Goal: Task Accomplishment & Management: Manage account settings

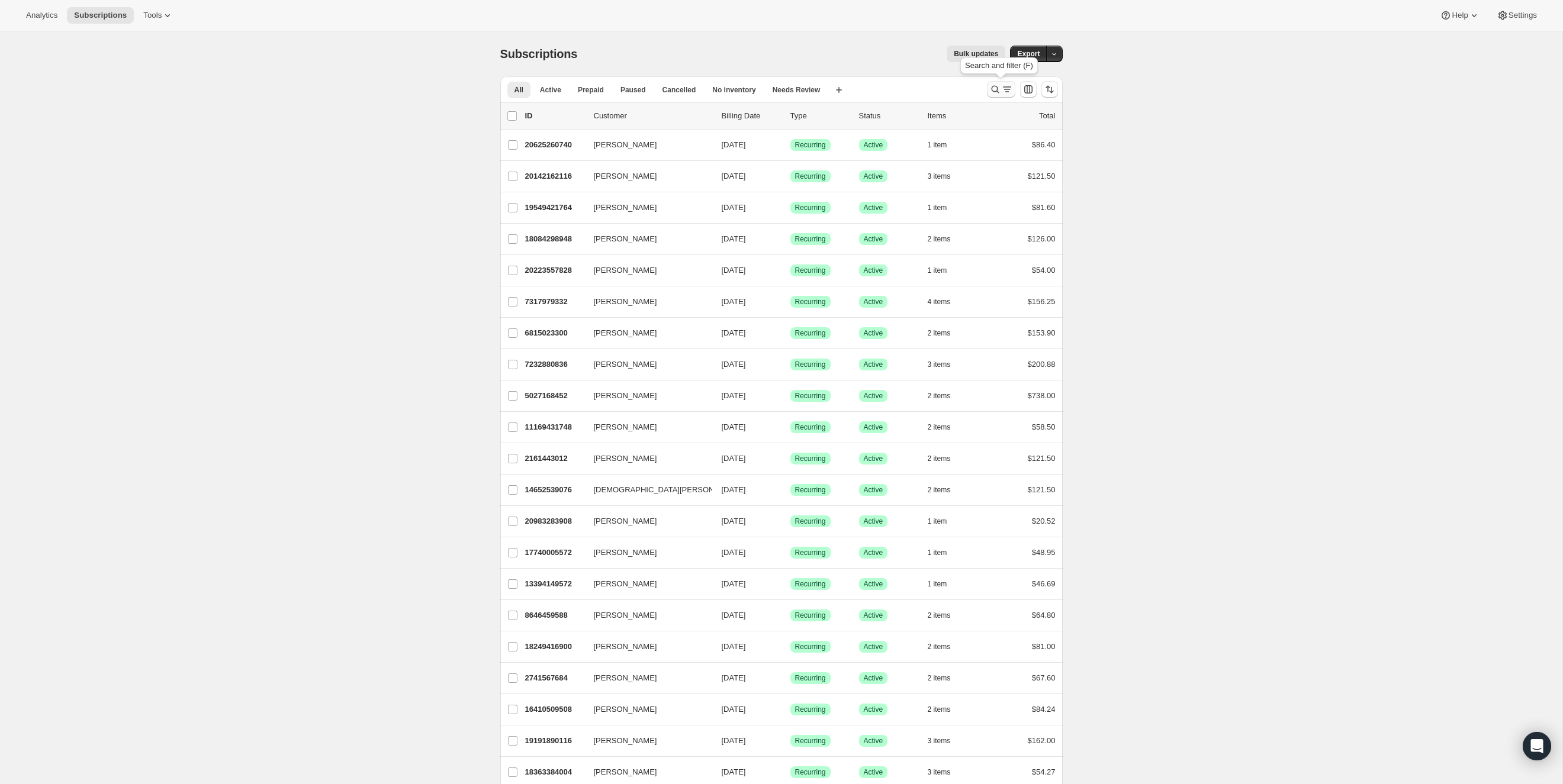
click at [989, 90] on icon "Search and filter results" at bounding box center [995, 90] width 12 height 12
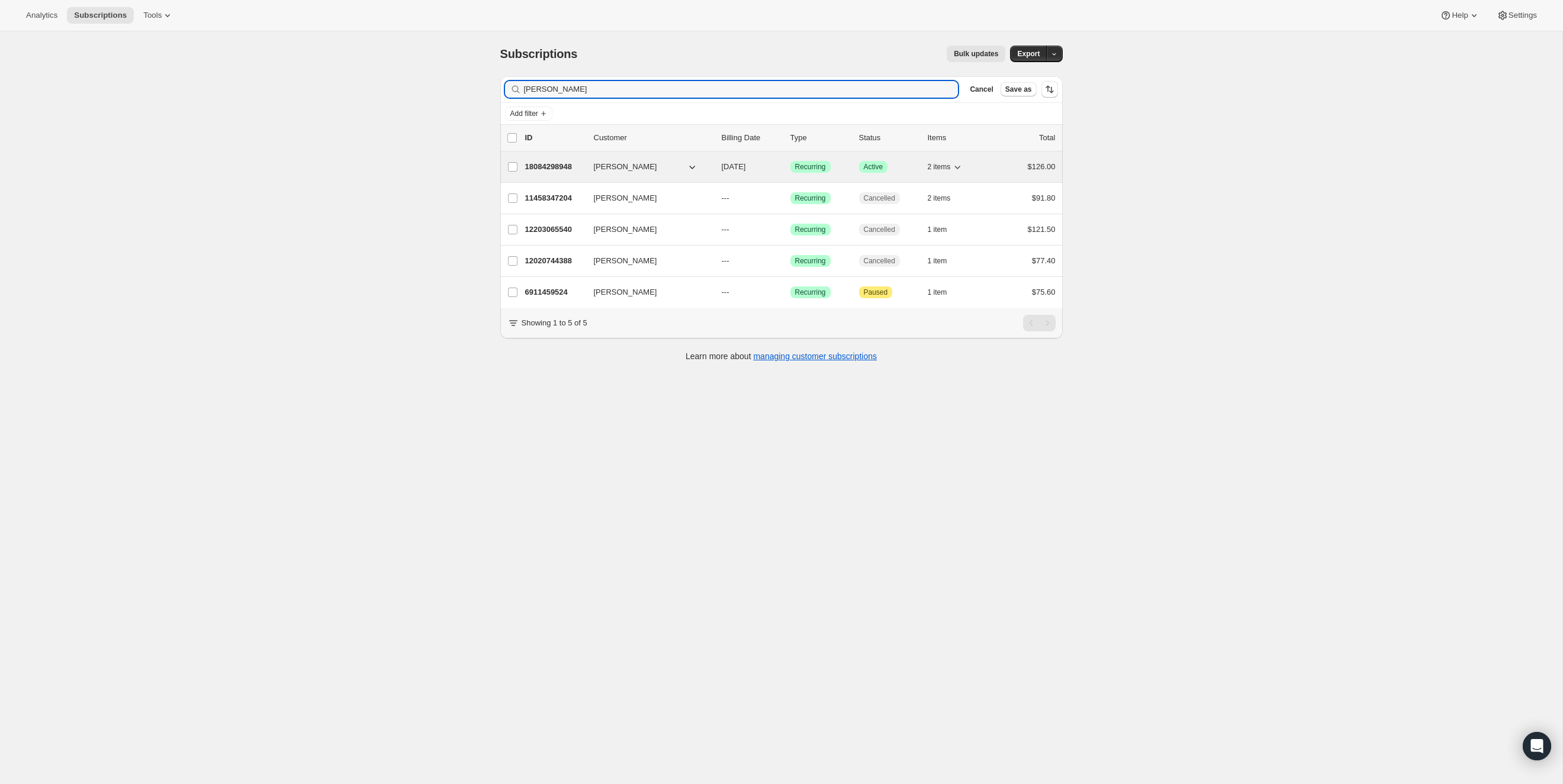
type input "[PERSON_NAME]"
click at [562, 168] on p "18084298948" at bounding box center [554, 167] width 59 height 12
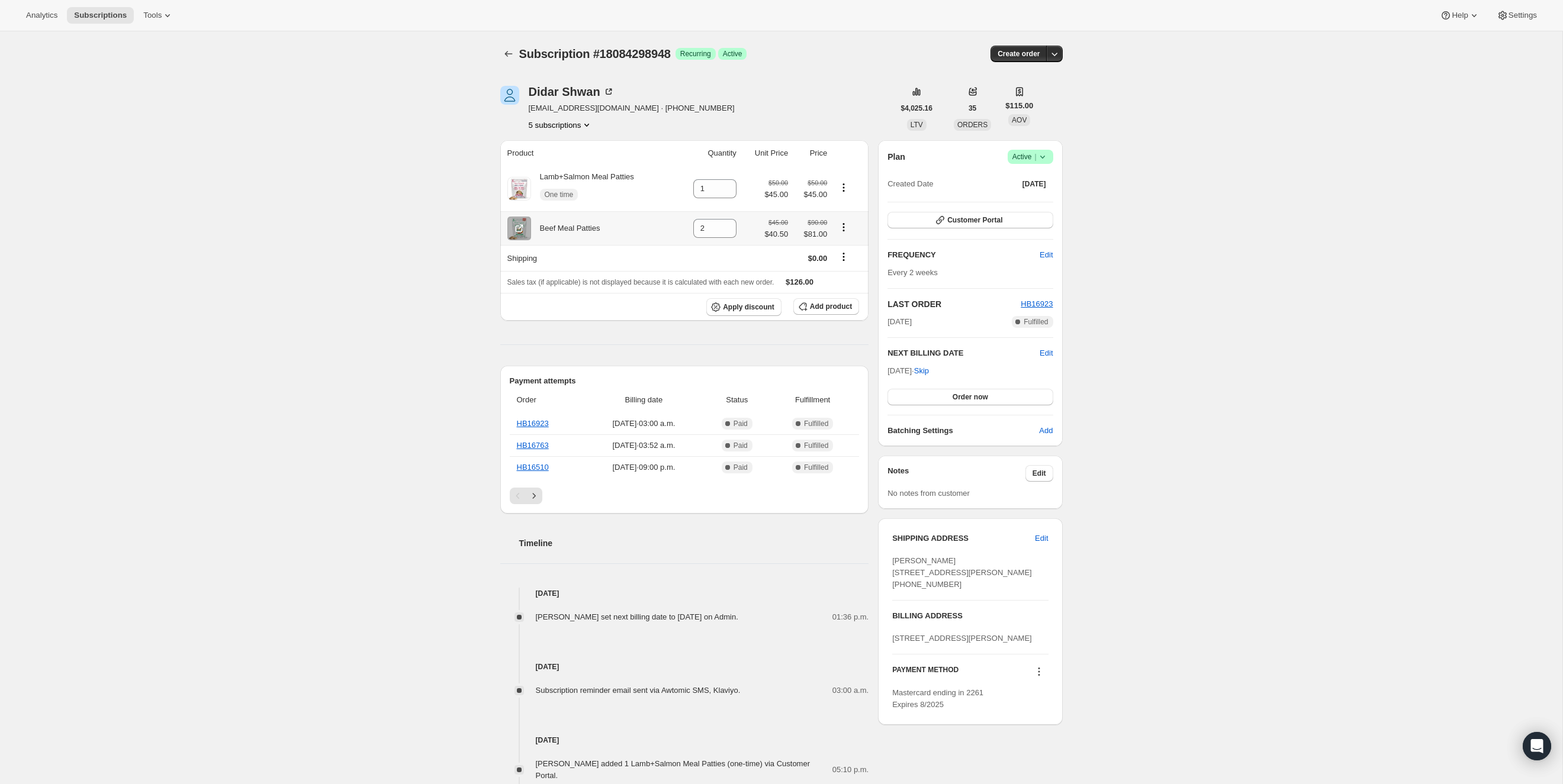
click at [846, 223] on icon "Product actions" at bounding box center [843, 227] width 12 height 12
click at [333, 258] on div "Subscription #18084298948. This page is ready Subscription #18084298948 Success…" at bounding box center [781, 574] width 1562 height 1086
click at [825, 310] on span "Add product" at bounding box center [831, 306] width 42 height 9
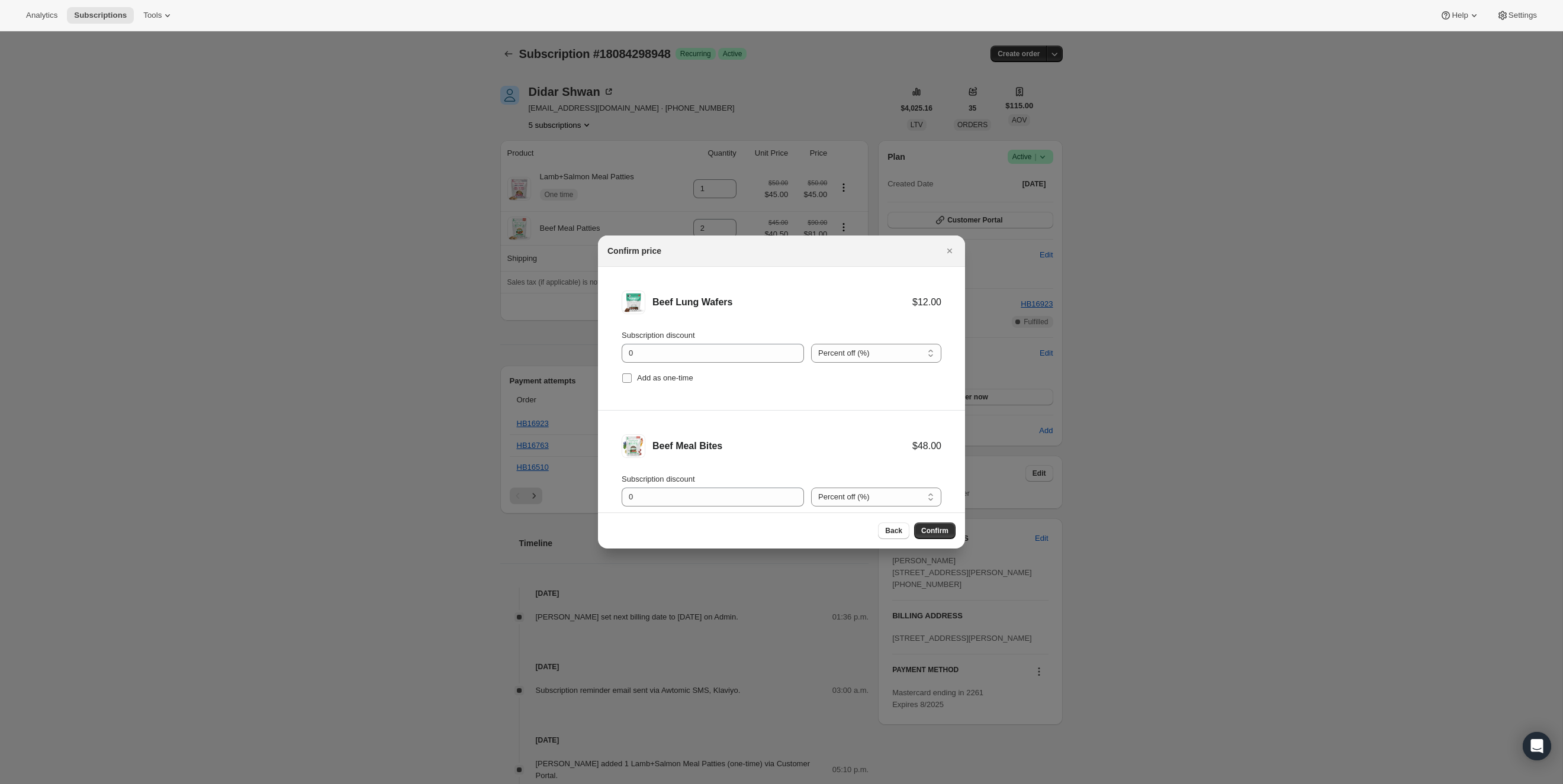
click at [626, 379] on input "Add as one-time" at bounding box center [627, 378] width 9 height 9
checkbox input "true"
click at [707, 347] on input "0" at bounding box center [703, 353] width 165 height 19
click at [759, 379] on div "Add as one-time" at bounding box center [781, 378] width 320 height 17
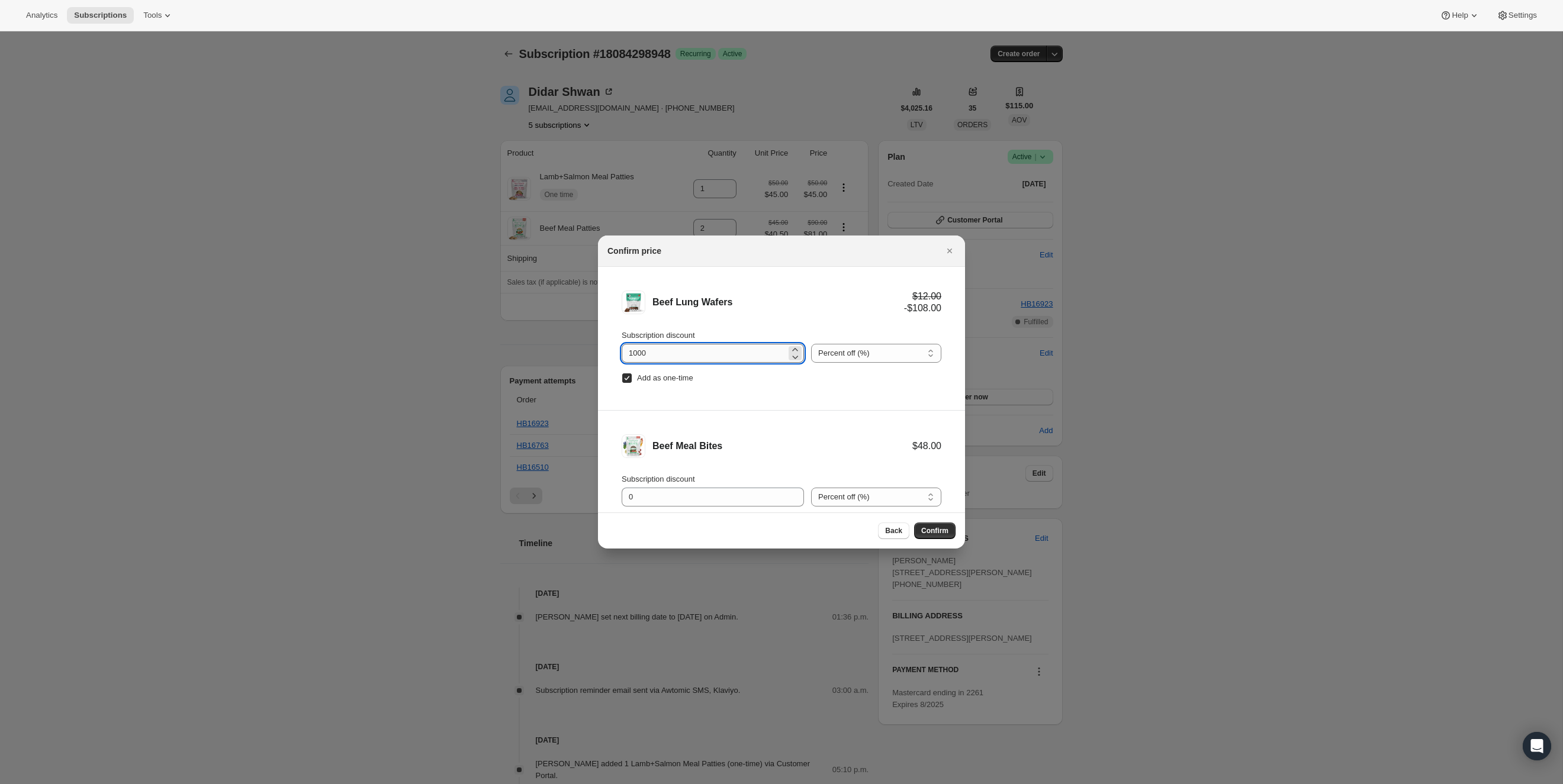
click at [694, 351] on input "1000" at bounding box center [703, 353] width 165 height 19
type input "100"
click at [829, 397] on li "Beef Lung Wafers $12.00 $0.00 Subscription discount 100 Percent off (%) Amount …" at bounding box center [781, 338] width 367 height 144
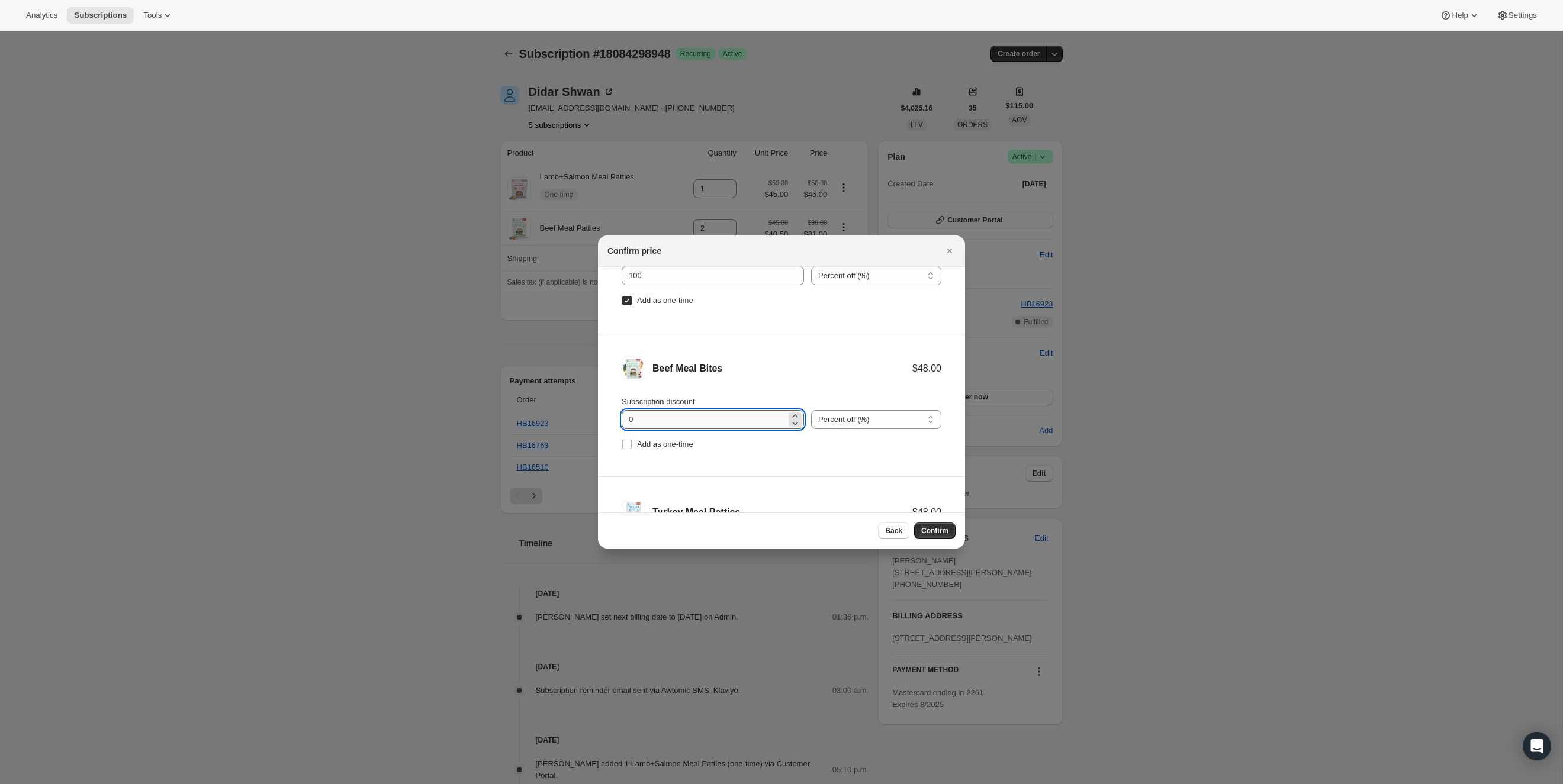
click at [708, 420] on input "0" at bounding box center [703, 419] width 165 height 19
click at [681, 394] on span "Subscription discount" at bounding box center [658, 398] width 74 height 8
click at [681, 406] on input "0" at bounding box center [703, 416] width 165 height 19
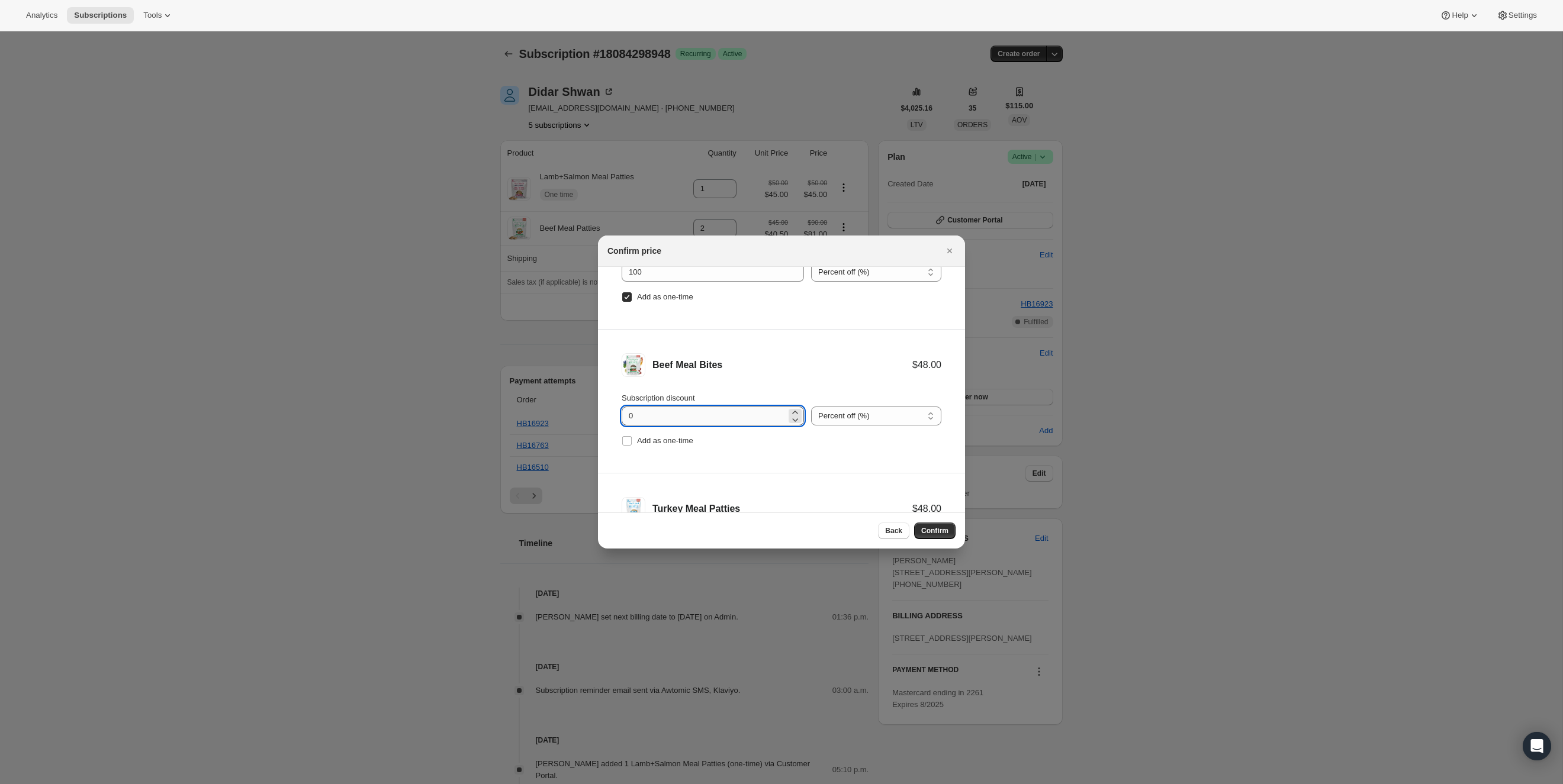
click at [670, 415] on input "0" at bounding box center [703, 416] width 165 height 19
type input "15"
click at [786, 359] on div "Beef Meal Bites" at bounding box center [782, 365] width 260 height 12
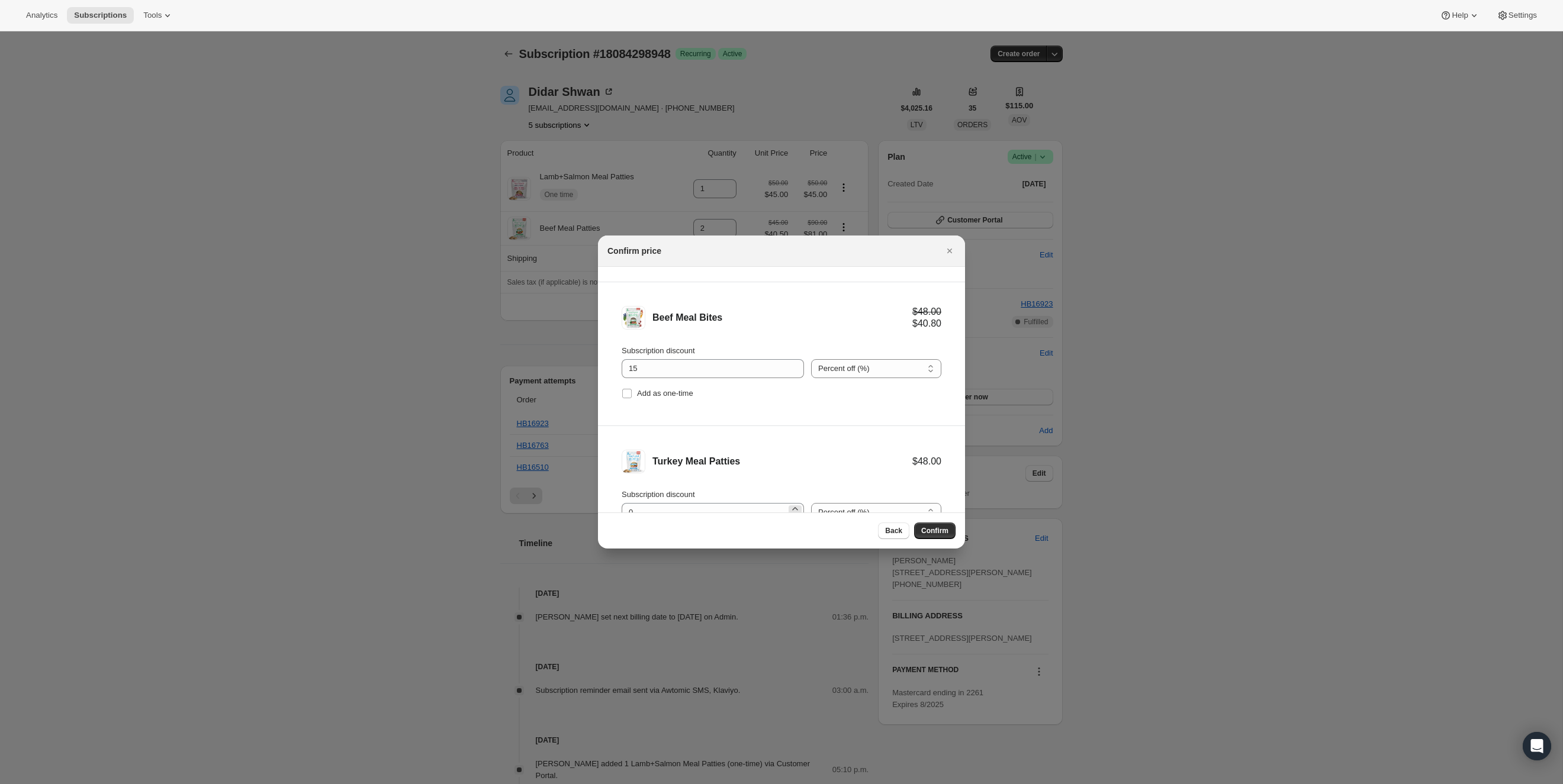
scroll to position [192, 0]
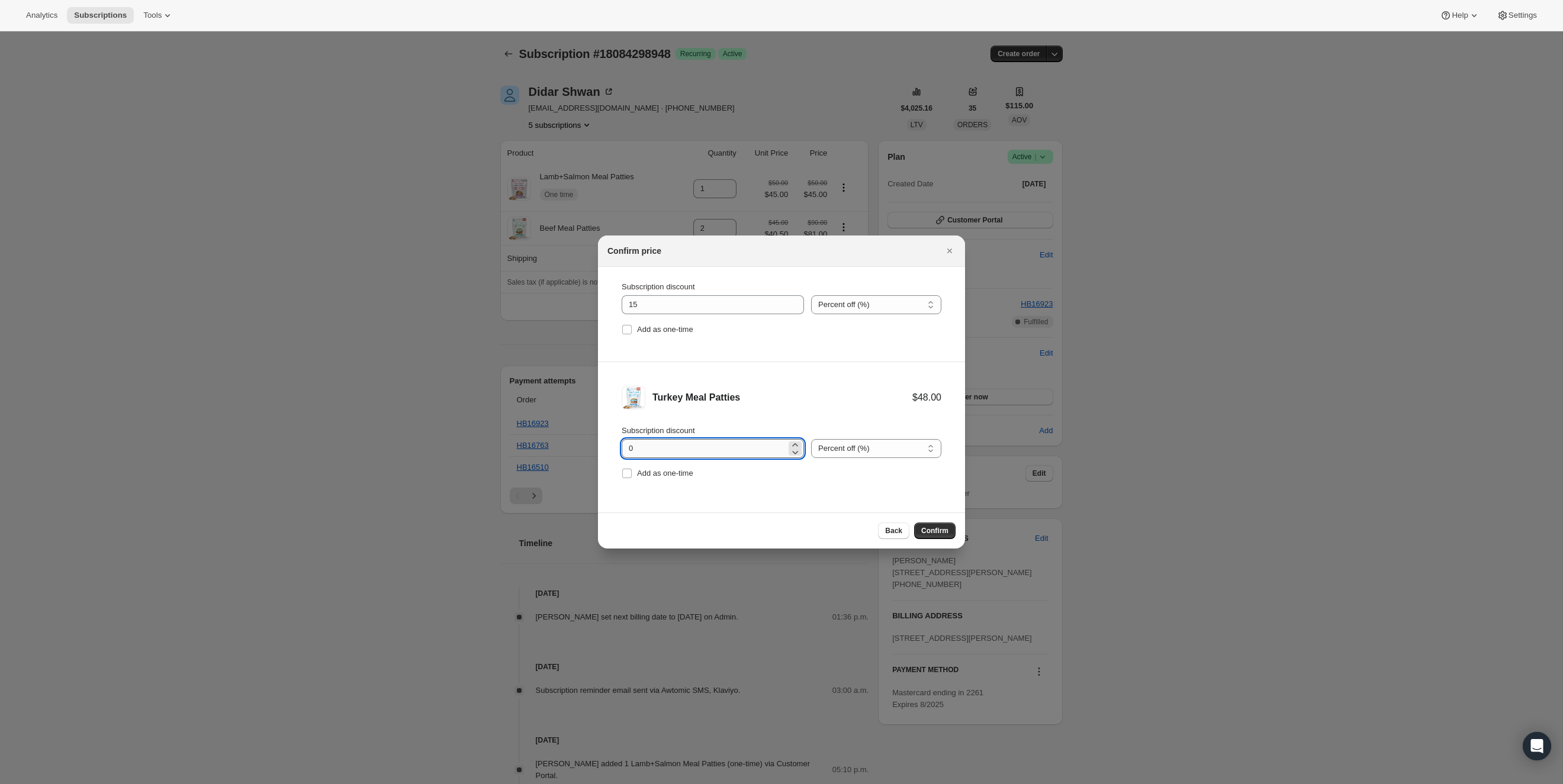
click at [716, 449] on input "0" at bounding box center [703, 449] width 165 height 19
type input "15"
click at [849, 412] on li "Turkey Meal Patties $48.00 $40.80 Subscription discount 15 Percent off (%) Amou…" at bounding box center [781, 433] width 367 height 143
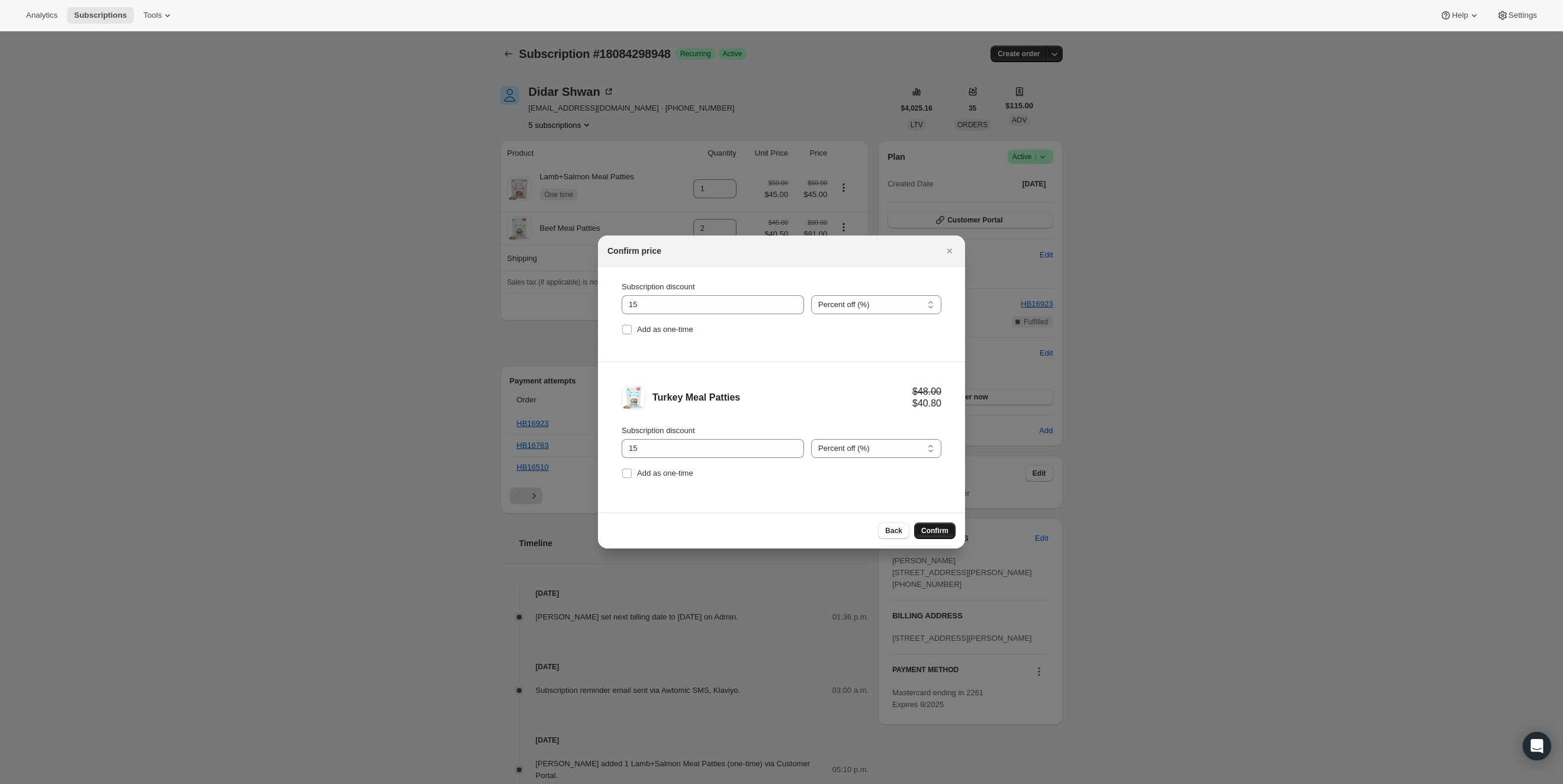
click at [939, 532] on span "Confirm" at bounding box center [934, 531] width 27 height 9
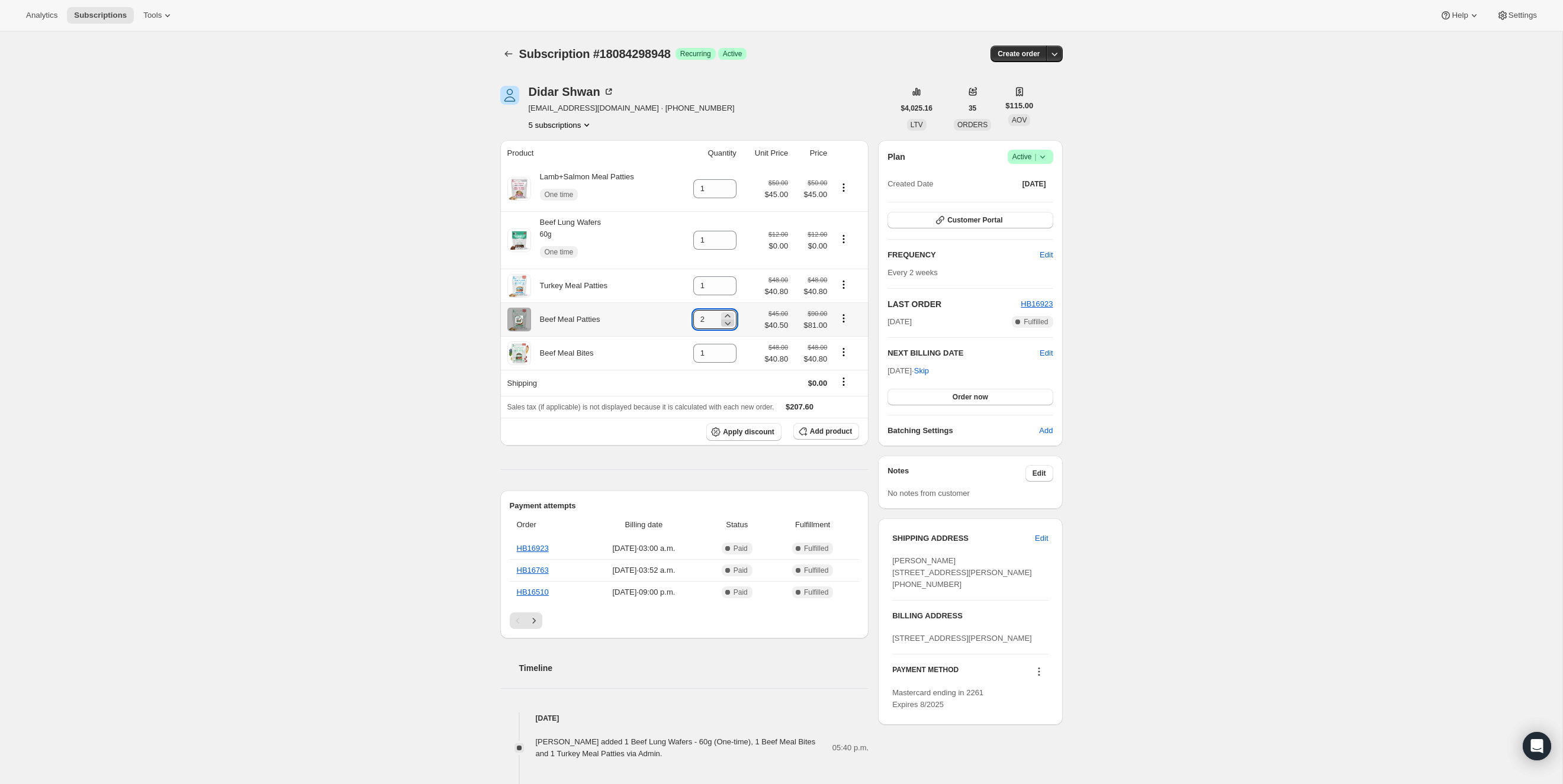
click at [727, 324] on icon at bounding box center [728, 324] width 6 height 4
type input "0"
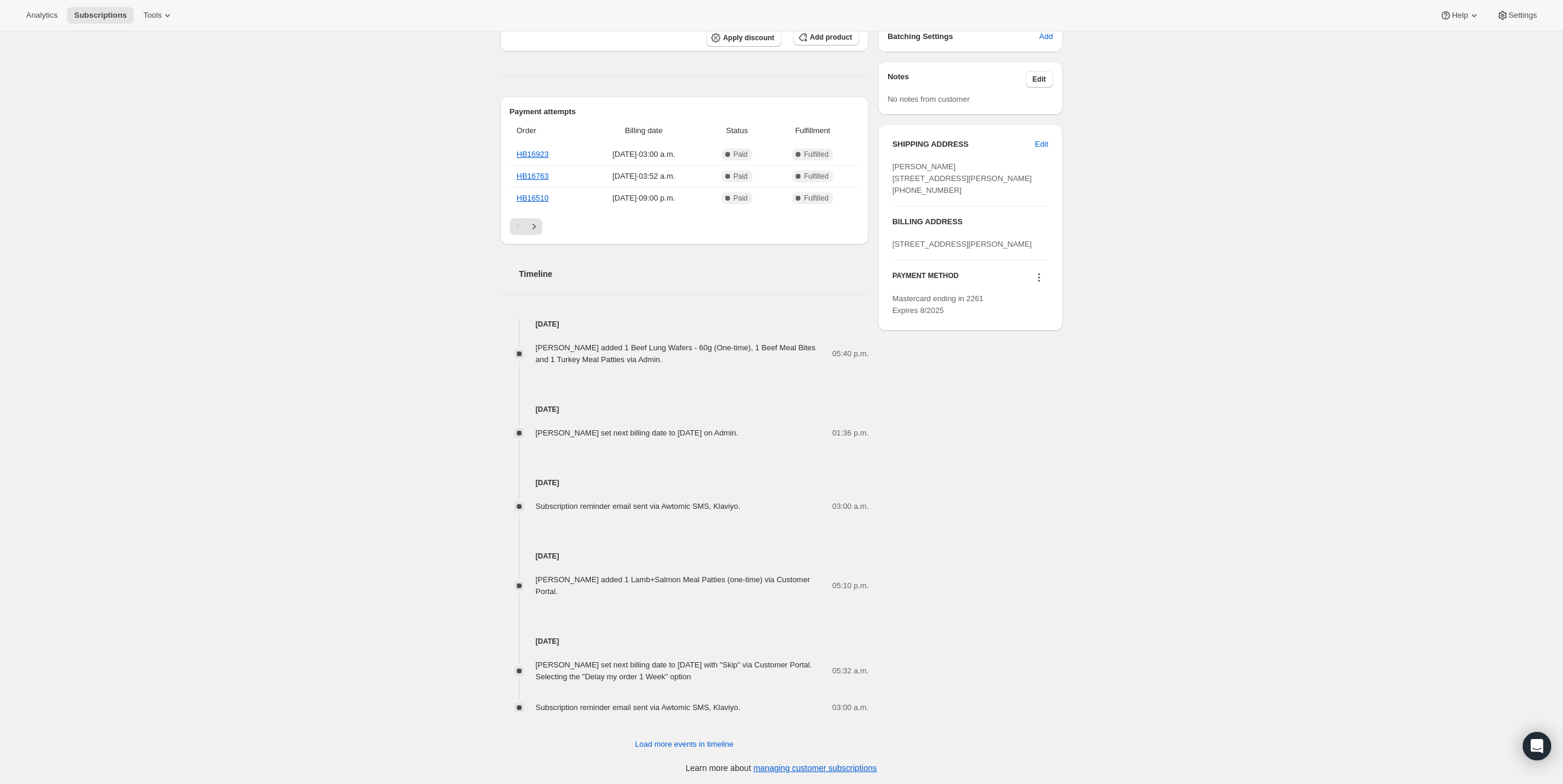
scroll to position [0, 0]
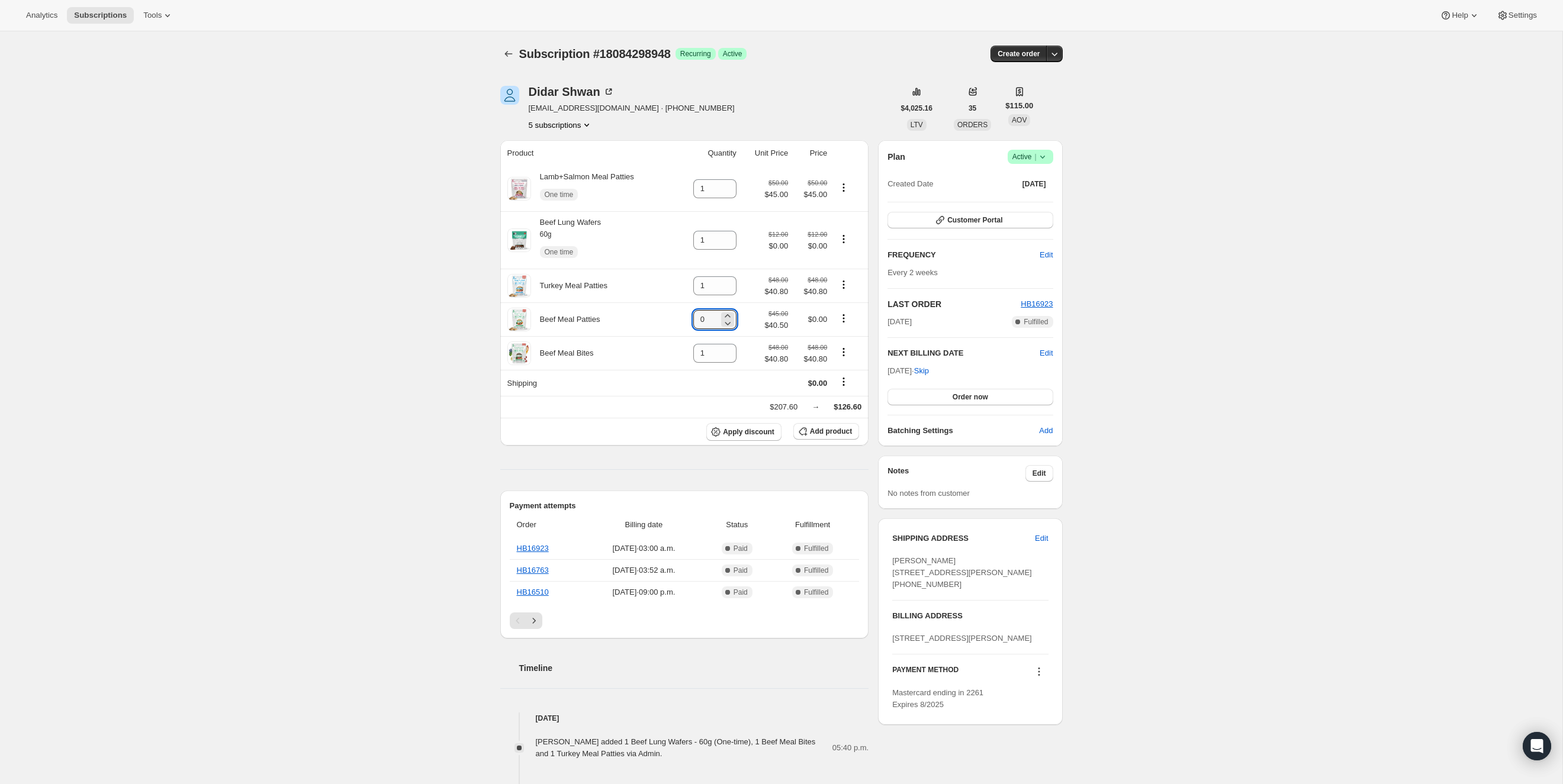
click at [353, 253] on div "Subscription #18084298948. This page is ready Subscription #18084298948 Success…" at bounding box center [781, 605] width 1562 height 1149
click at [845, 318] on icon "Product actions" at bounding box center [843, 318] width 12 height 12
click at [837, 342] on span "Remove" at bounding box center [836, 341] width 28 height 8
type input "0"
click at [725, 322] on icon at bounding box center [727, 323] width 12 height 12
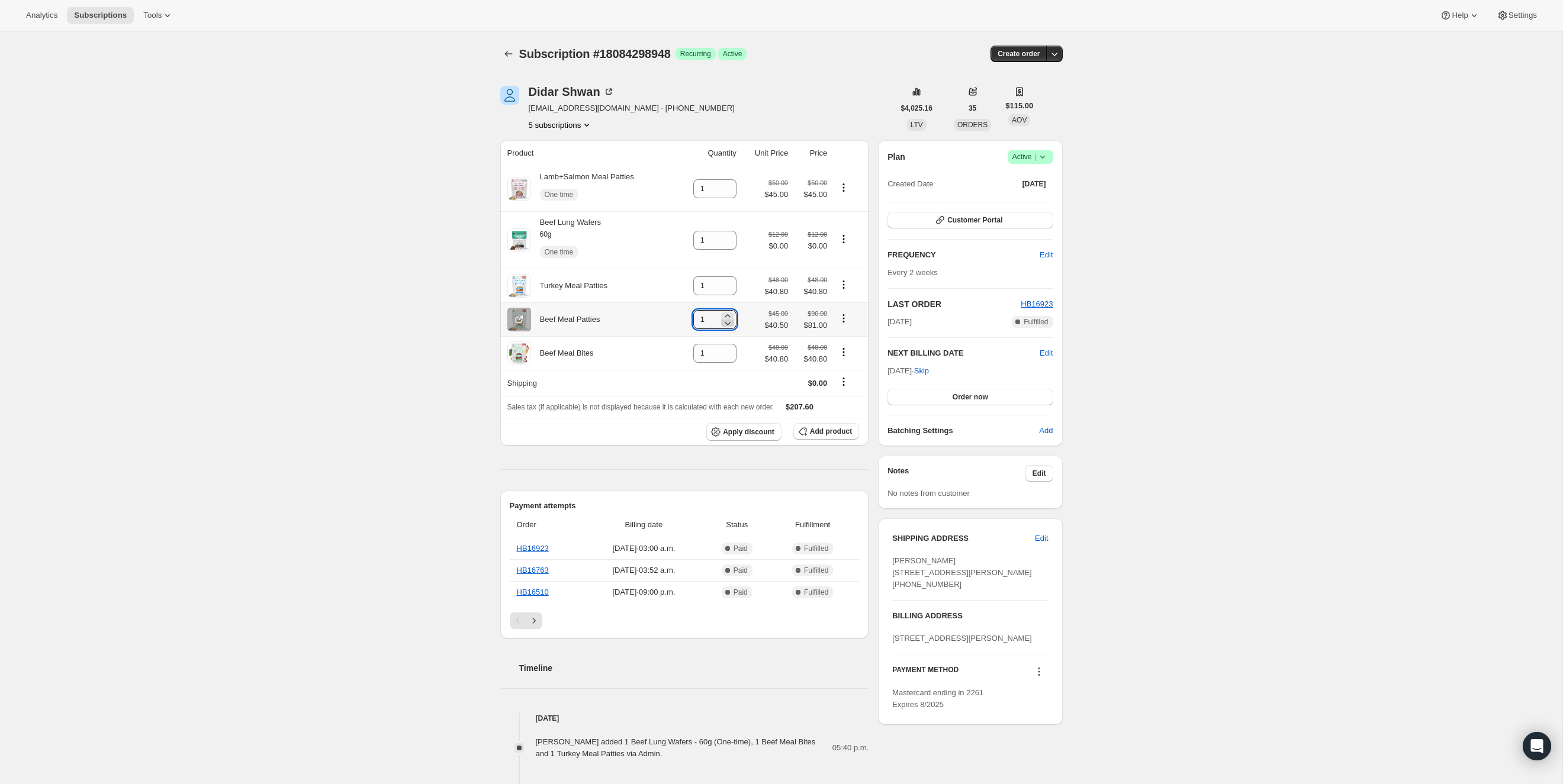
click at [725, 322] on icon at bounding box center [727, 323] width 12 height 12
type input "0"
click at [1163, 290] on div "Subscription #18084298948. This page is ready Subscription #18084298948 Success…" at bounding box center [781, 605] width 1562 height 1149
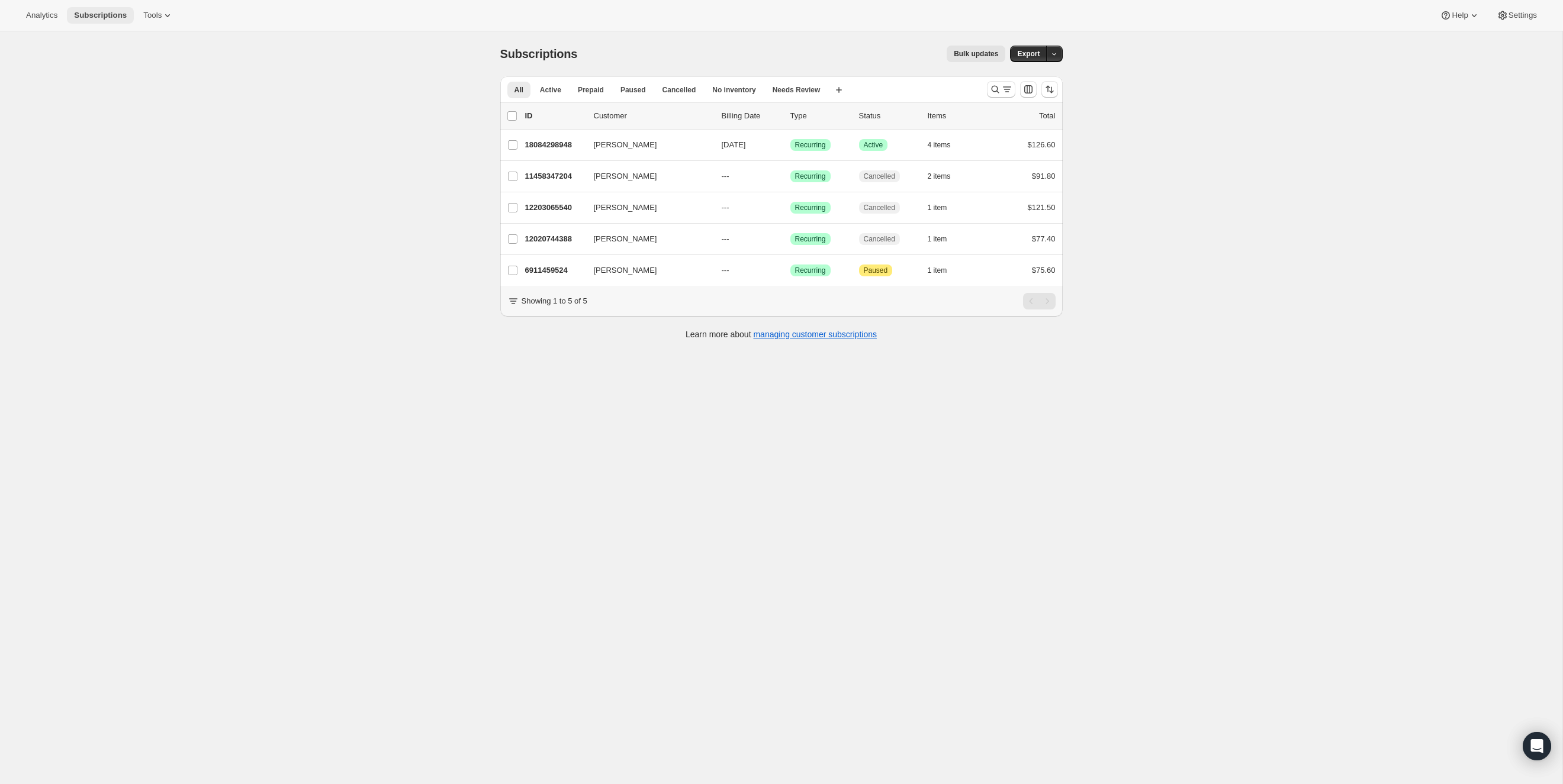
click at [106, 17] on span "Subscriptions" at bounding box center [100, 15] width 53 height 9
drag, startPoint x: 64, startPoint y: 17, endPoint x: 58, endPoint y: 18, distance: 6.1
click at [64, 17] on button "Analytics" at bounding box center [41, 16] width 45 height 17
click at [23, 18] on button "Analytics" at bounding box center [41, 16] width 45 height 17
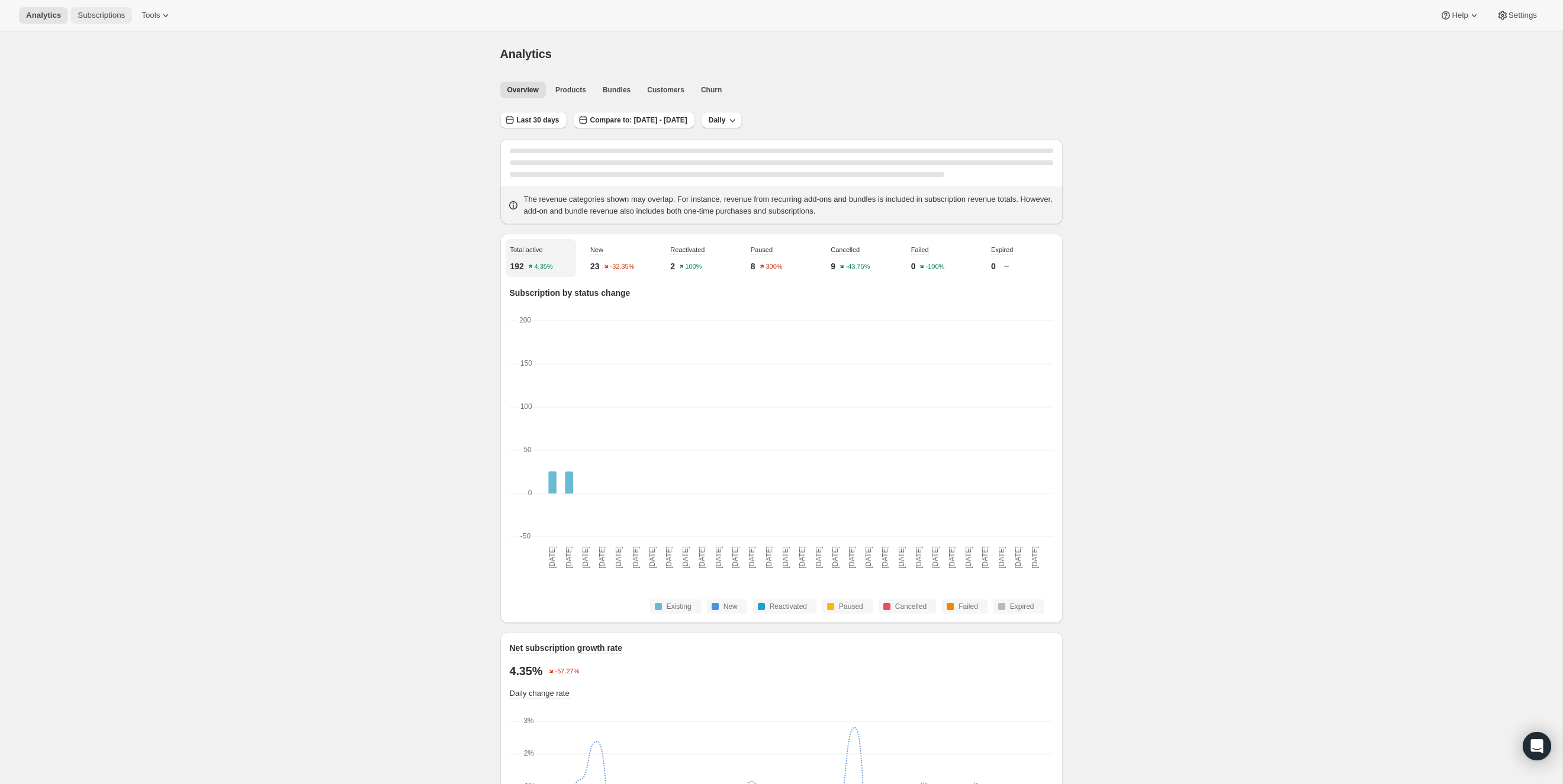
click at [115, 20] on button "Subscriptions" at bounding box center [101, 16] width 61 height 17
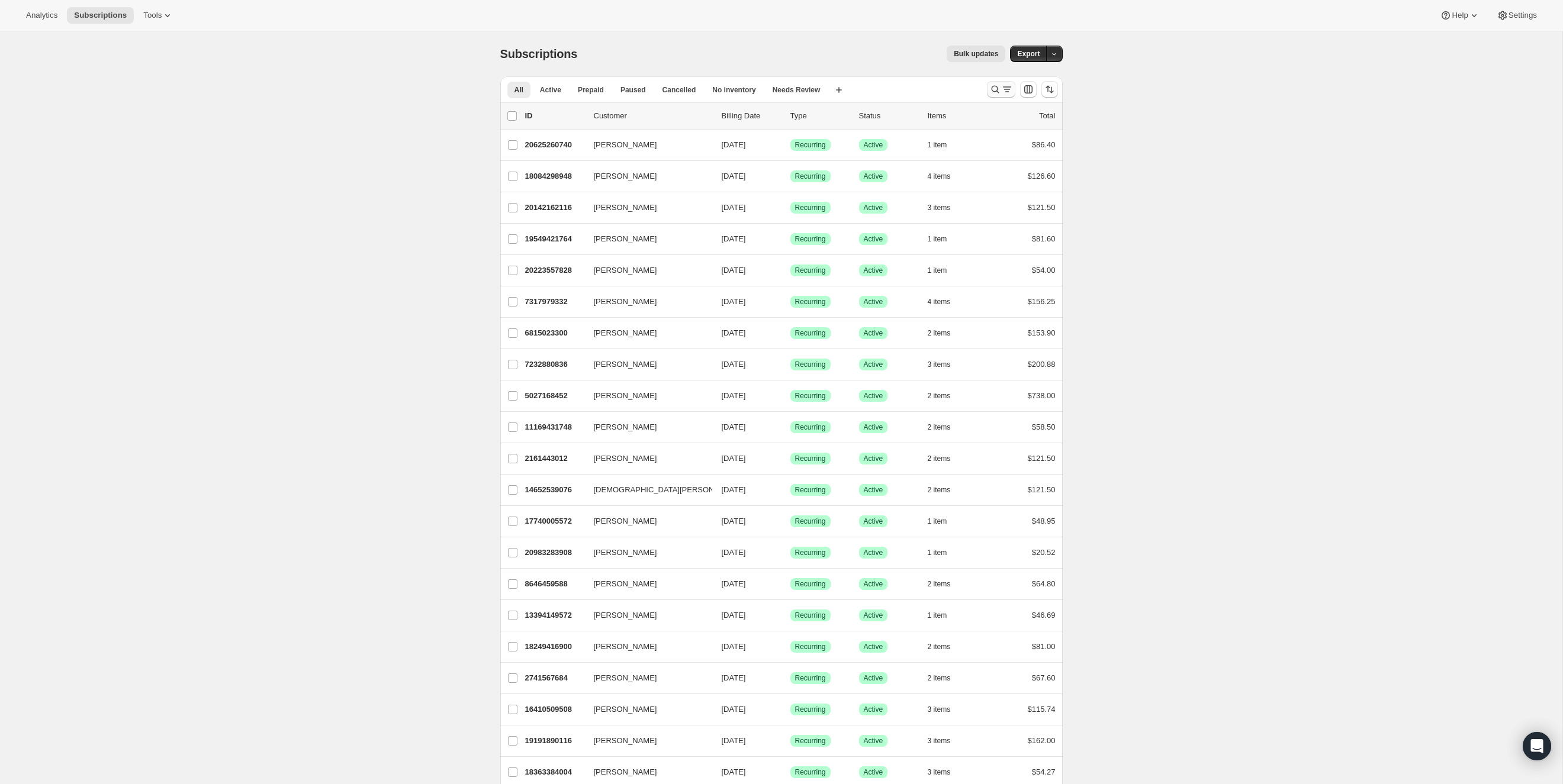
click at [994, 90] on icon "Search and filter results" at bounding box center [995, 90] width 12 height 12
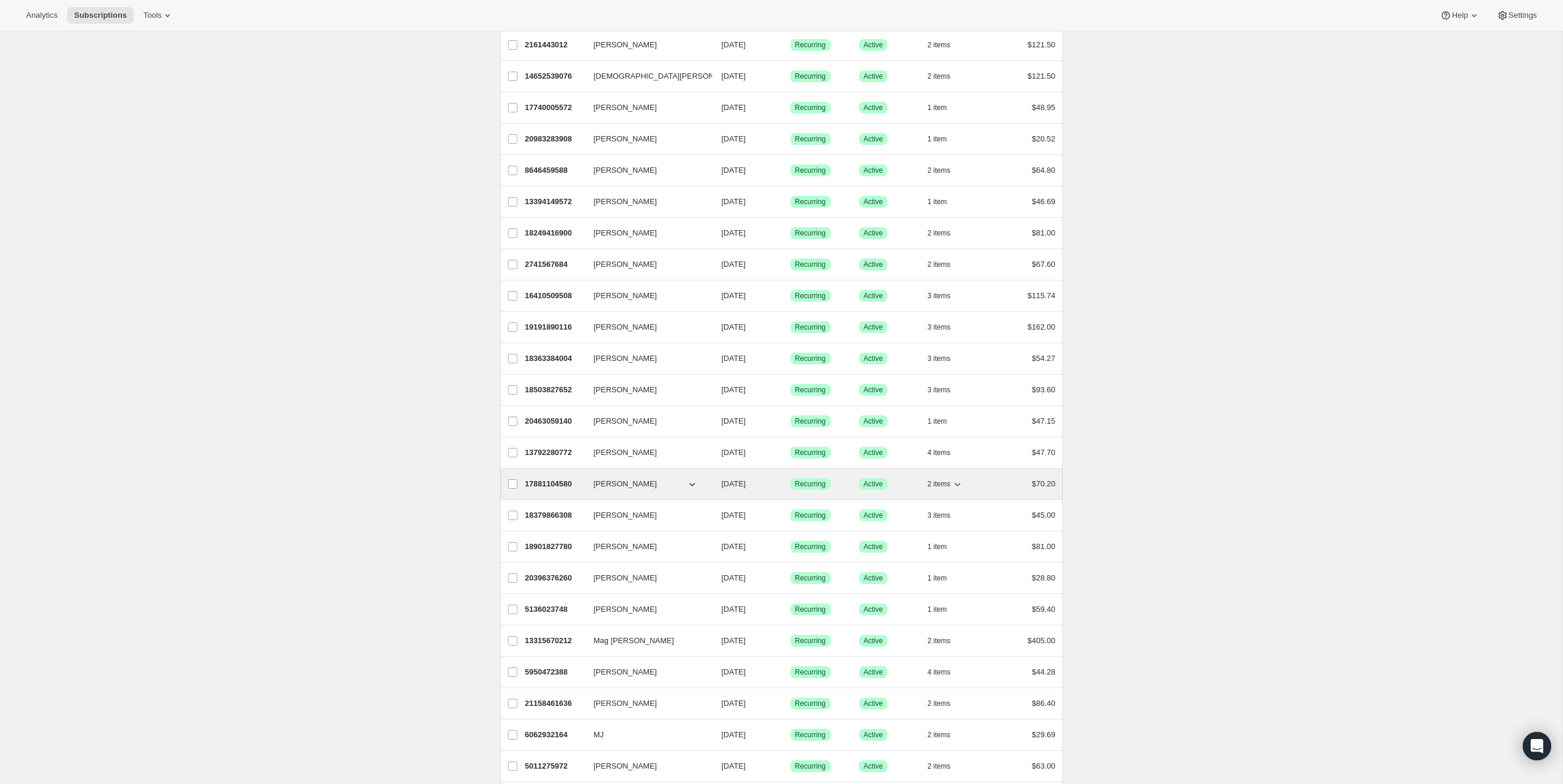
scroll to position [442, 0]
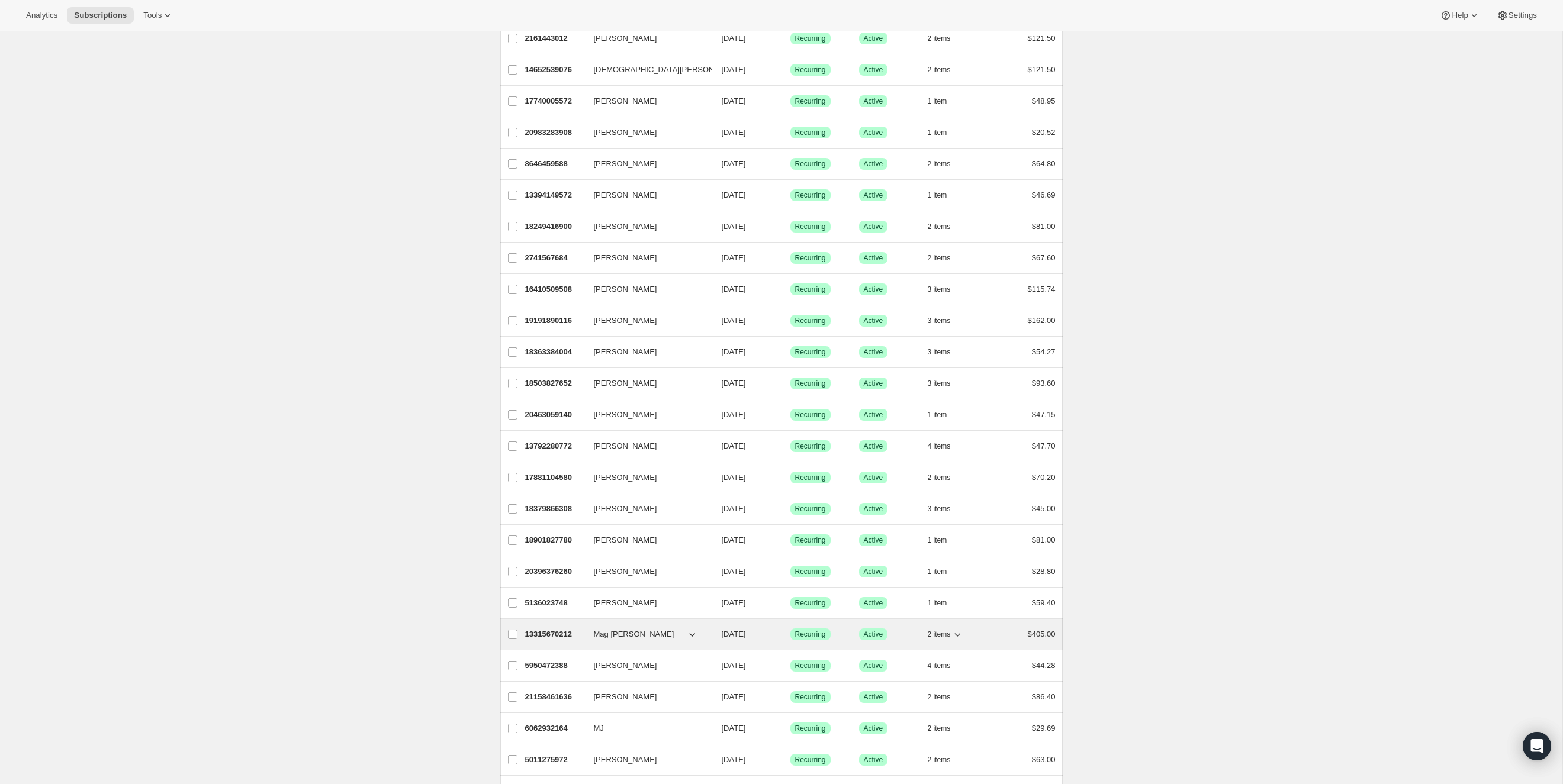
click at [558, 629] on p "13315670212" at bounding box center [554, 634] width 59 height 12
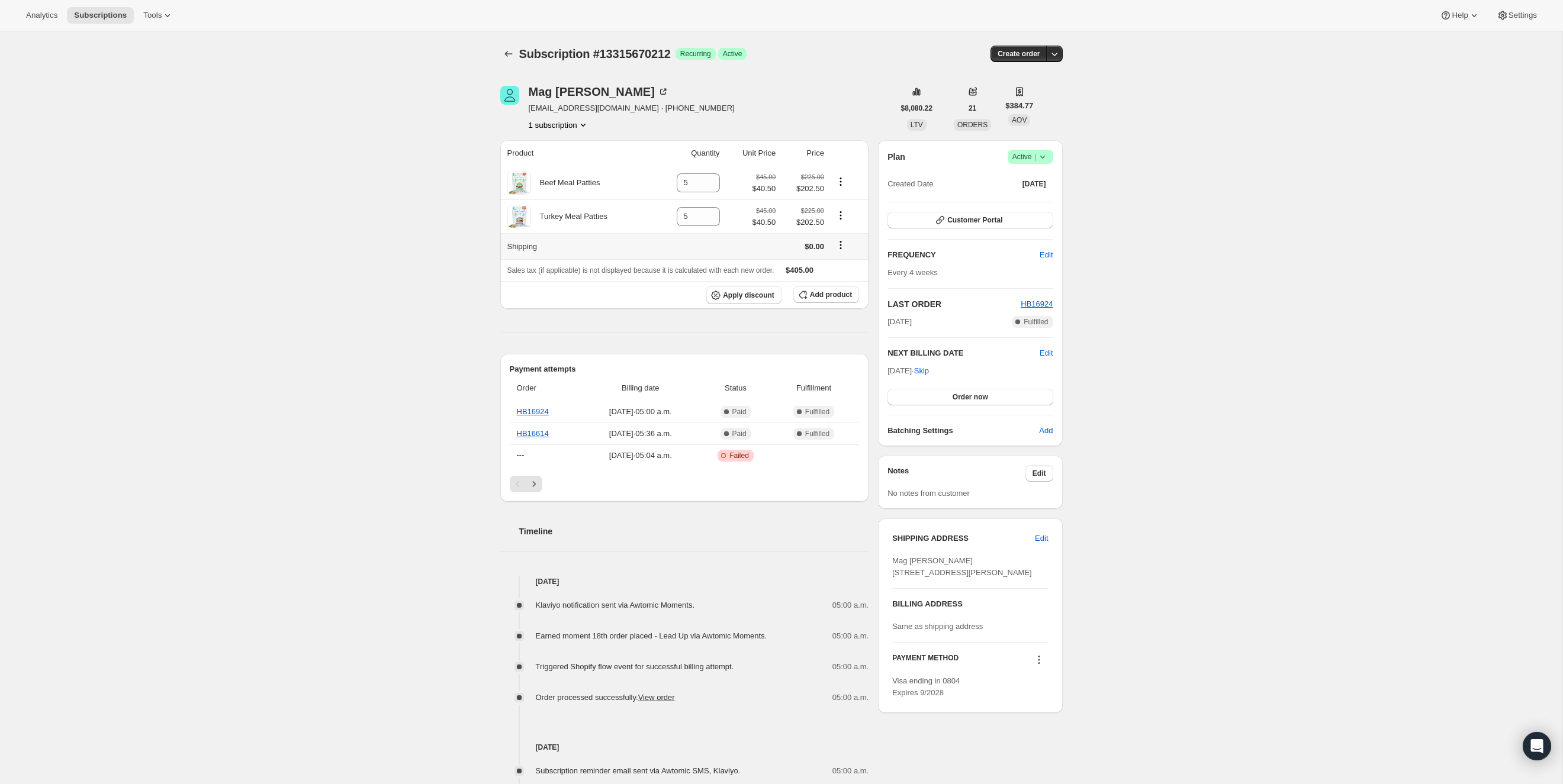
click at [843, 243] on icon "Shipping actions" at bounding box center [840, 245] width 12 height 12
drag, startPoint x: 1253, startPoint y: 270, endPoint x: 1080, endPoint y: 274, distance: 173.0
click at [1250, 270] on div "Subscription #13315670212. This page is ready Subscription #13315670212 Success…" at bounding box center [781, 669] width 1562 height 1277
click at [807, 297] on icon "button" at bounding box center [802, 294] width 12 height 12
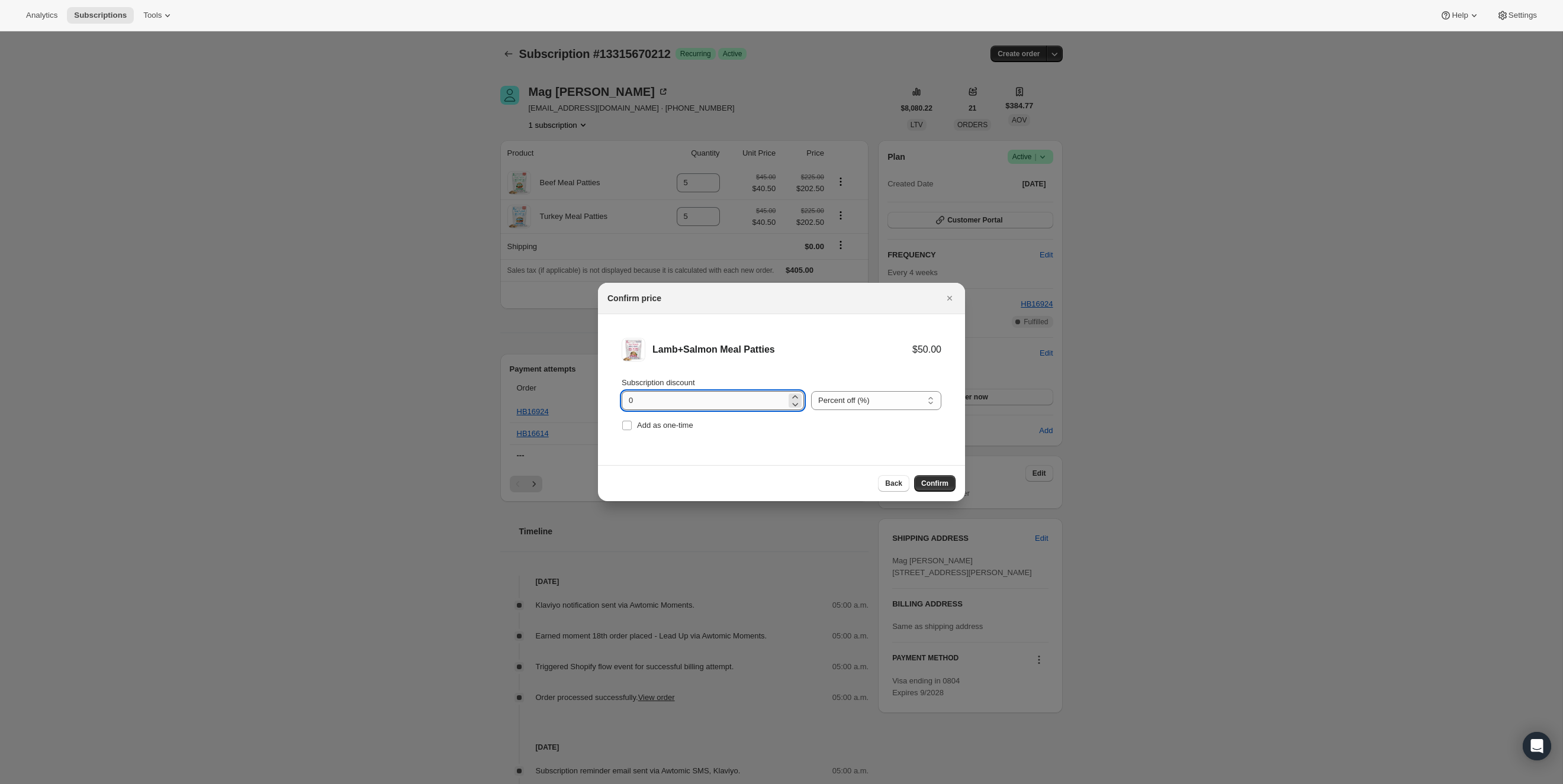
click at [666, 403] on input "0" at bounding box center [703, 400] width 165 height 19
type input "15"
click at [943, 488] on button "Confirm" at bounding box center [934, 483] width 41 height 17
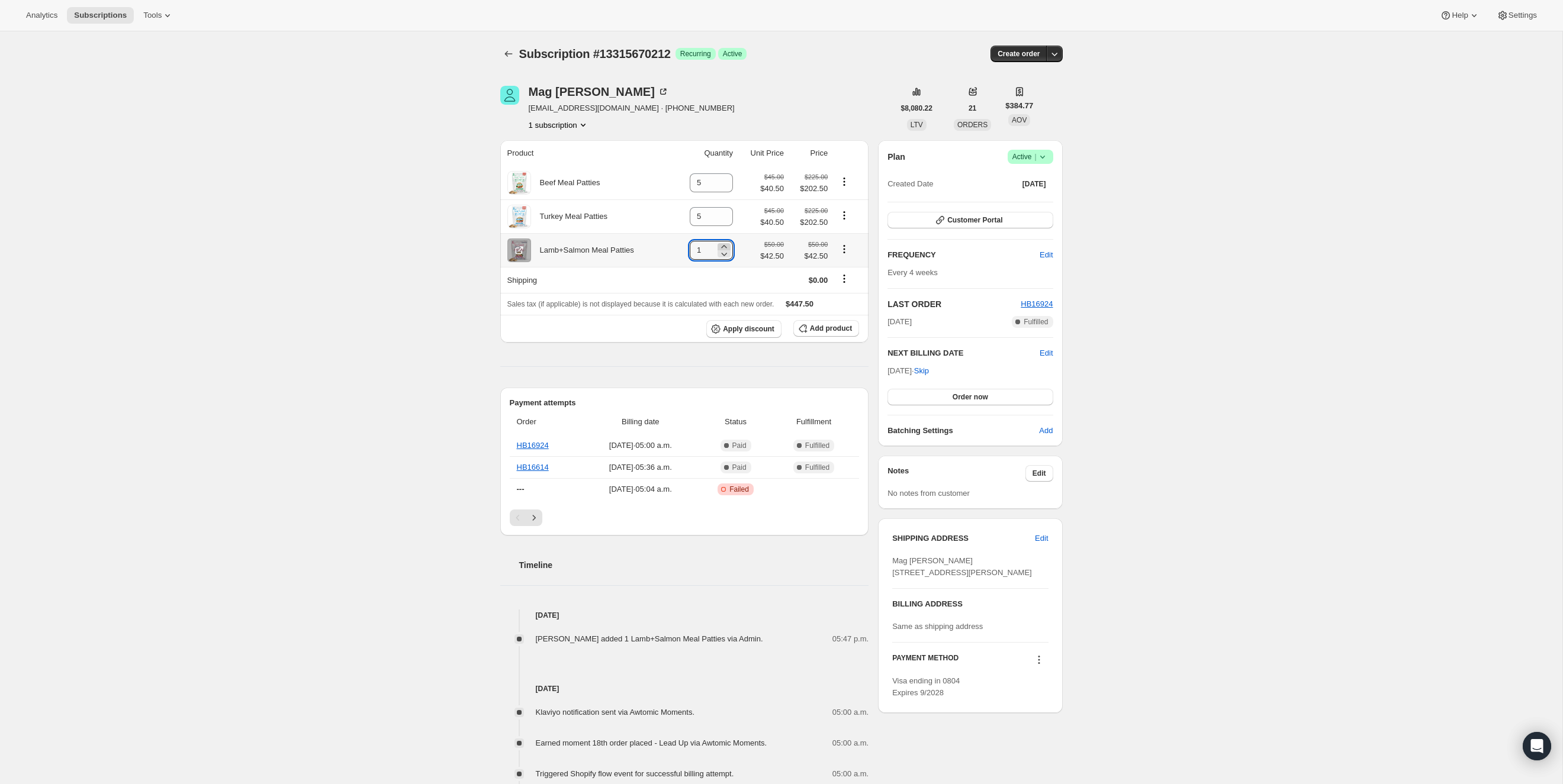
click at [720, 243] on icon at bounding box center [724, 247] width 12 height 12
type input "5"
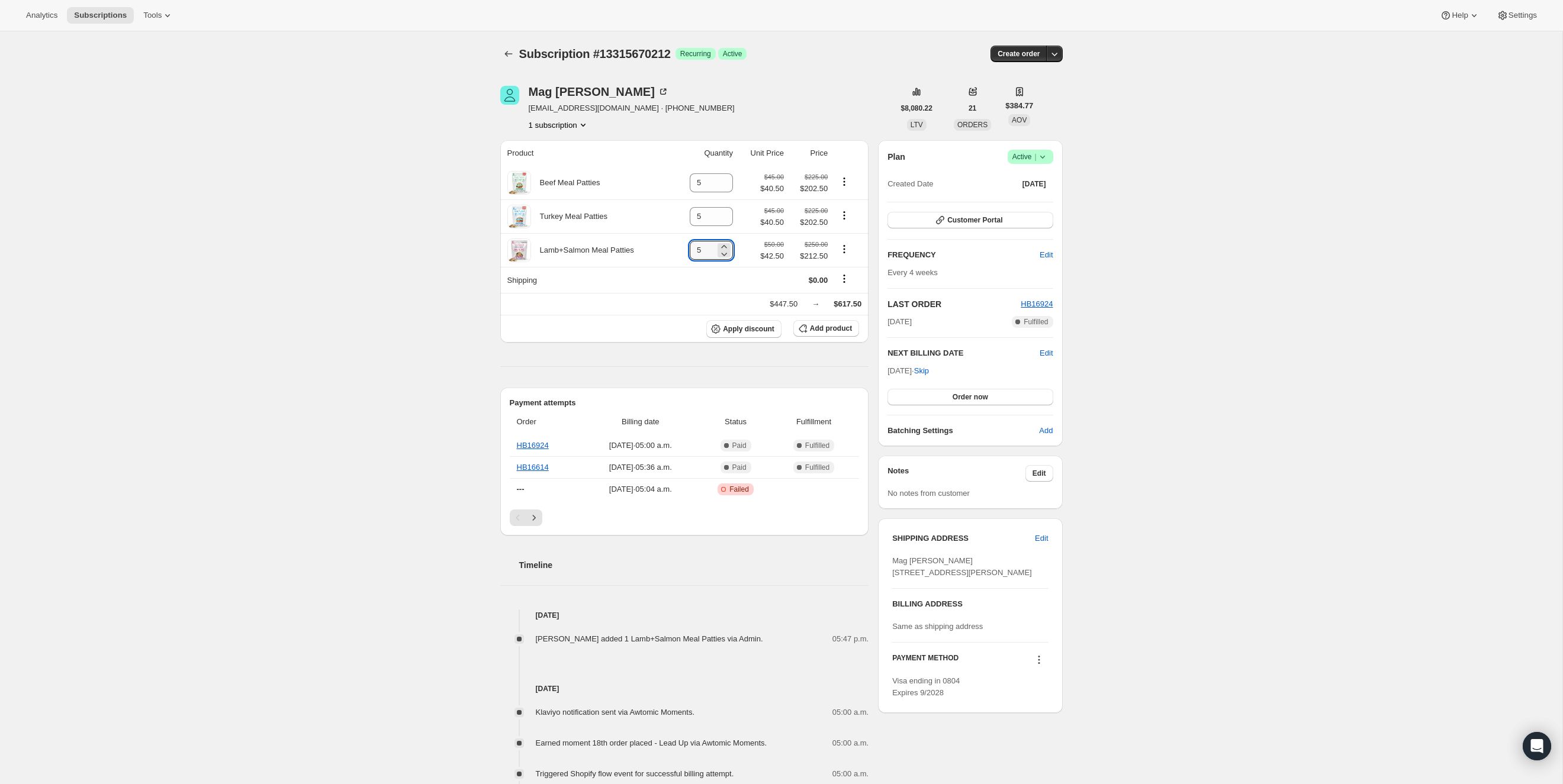
click at [1168, 216] on div "Subscription #13315670212. This page is ready Subscription #13315670212 Success…" at bounding box center [781, 655] width 1562 height 1249
click at [724, 184] on icon at bounding box center [724, 187] width 12 height 12
click at [844, 179] on icon "Product actions" at bounding box center [844, 181] width 12 height 12
click at [846, 180] on icon "Product actions" at bounding box center [844, 181] width 12 height 12
click at [844, 184] on icon "Product actions" at bounding box center [844, 181] width 12 height 12
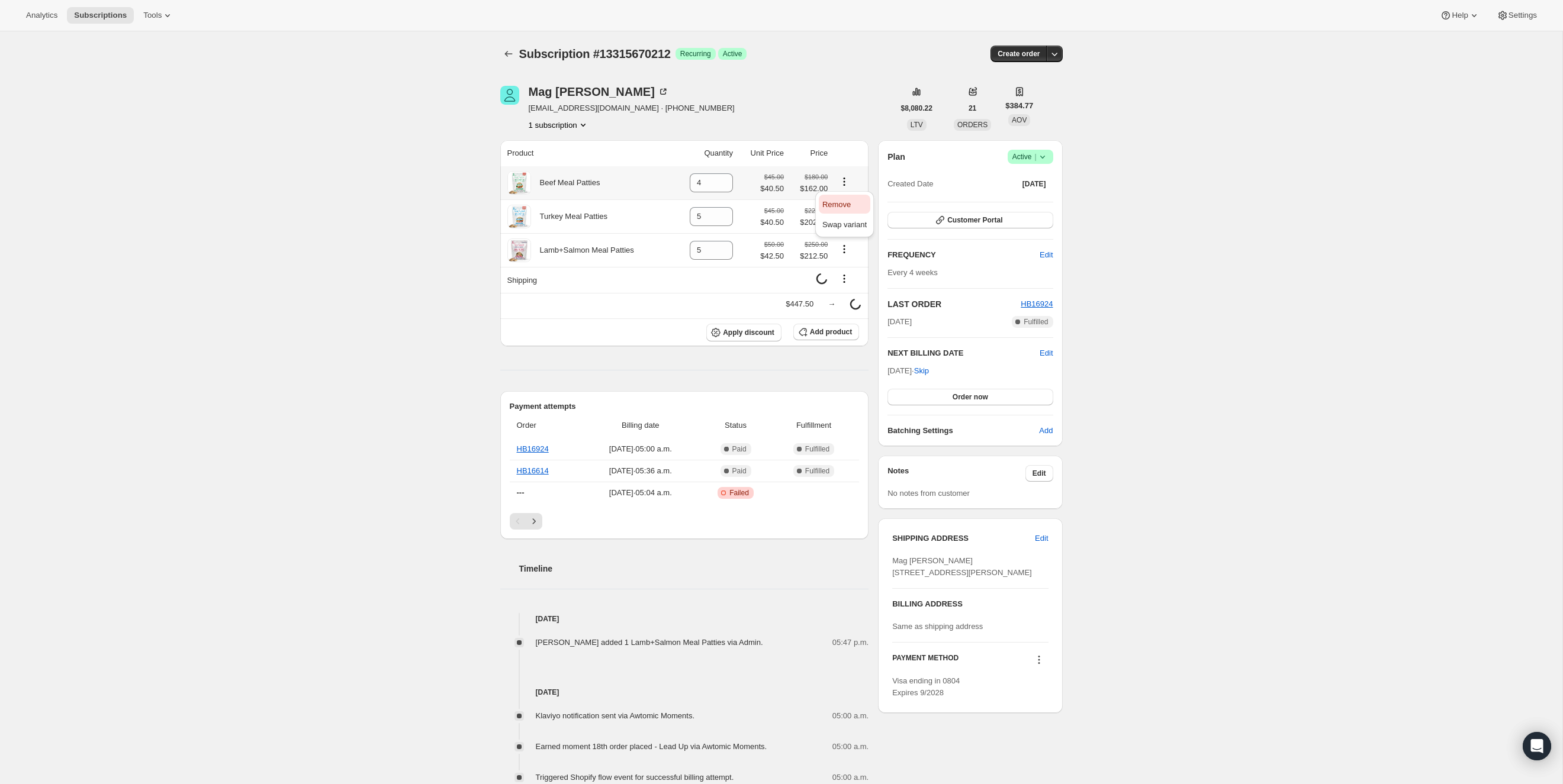
click at [842, 200] on span "Remove" at bounding box center [836, 204] width 28 height 8
type input "0"
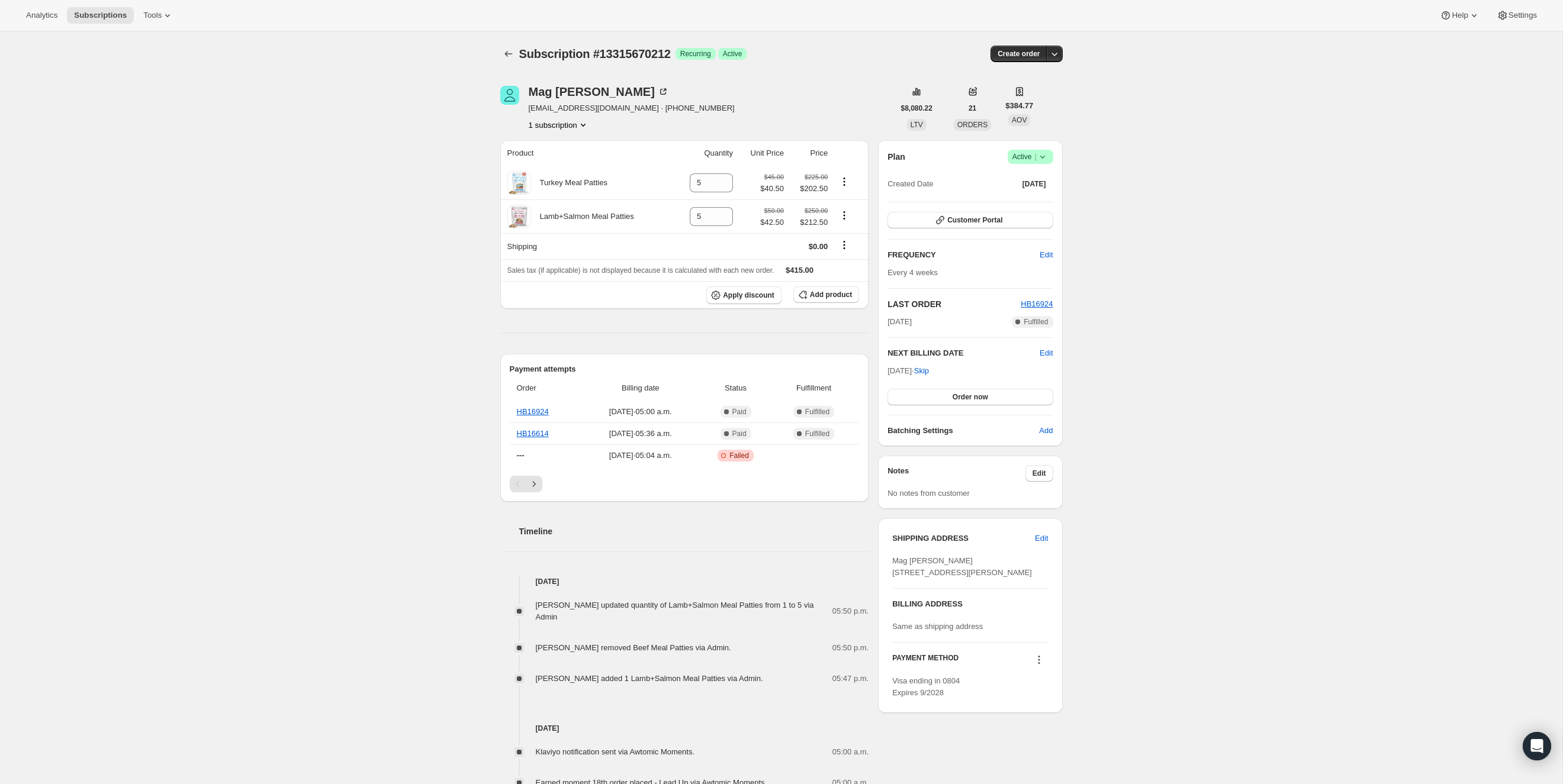
drag, startPoint x: 397, startPoint y: 87, endPoint x: 413, endPoint y: 79, distance: 17.9
click at [398, 87] on div "Subscription #13315670212. This page is ready Subscription #13315670212 Success…" at bounding box center [781, 676] width 1562 height 1289
click at [503, 50] on icon "Subscriptions" at bounding box center [508, 54] width 12 height 12
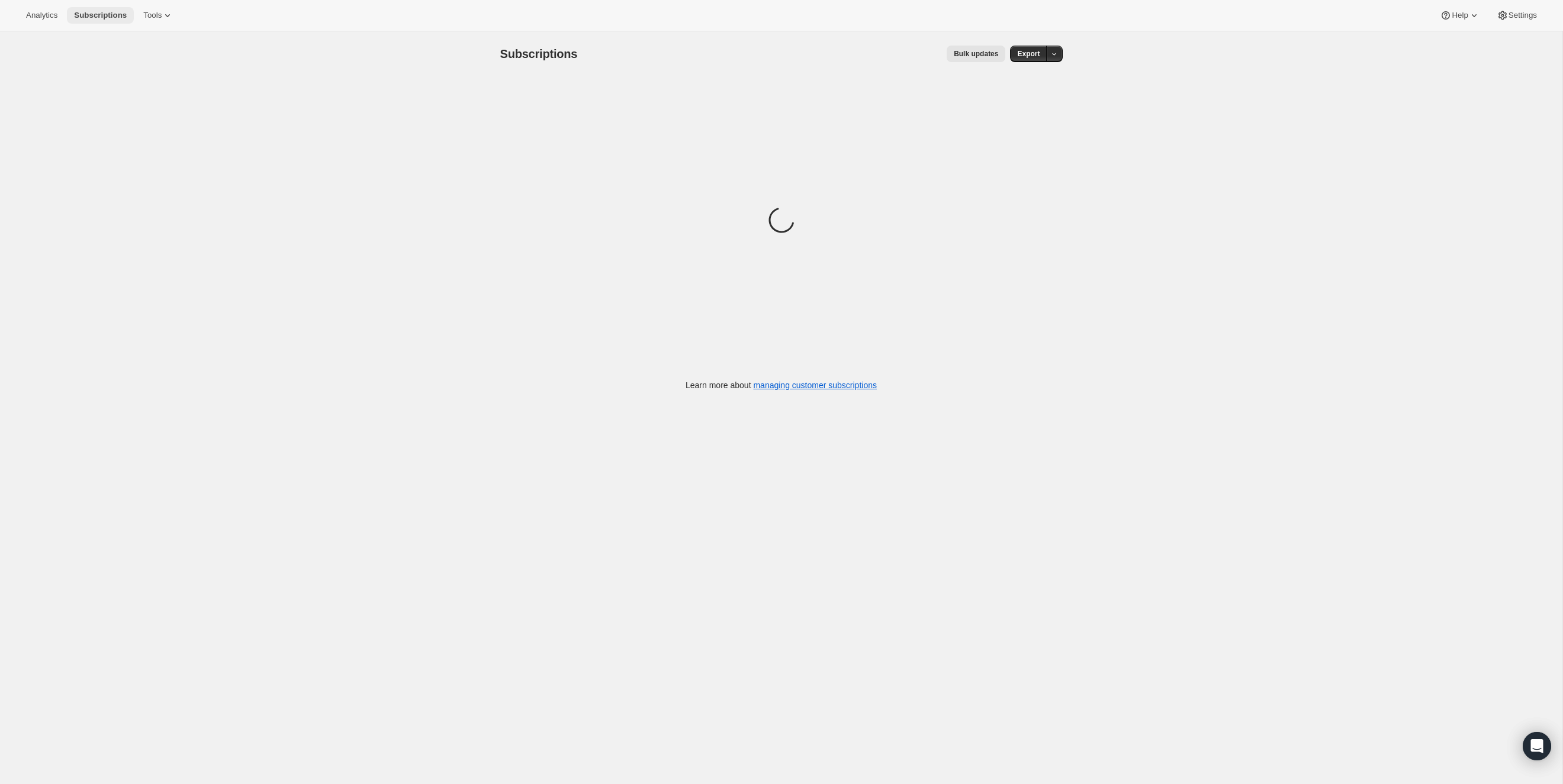
click at [100, 20] on span "Subscriptions" at bounding box center [100, 15] width 53 height 9
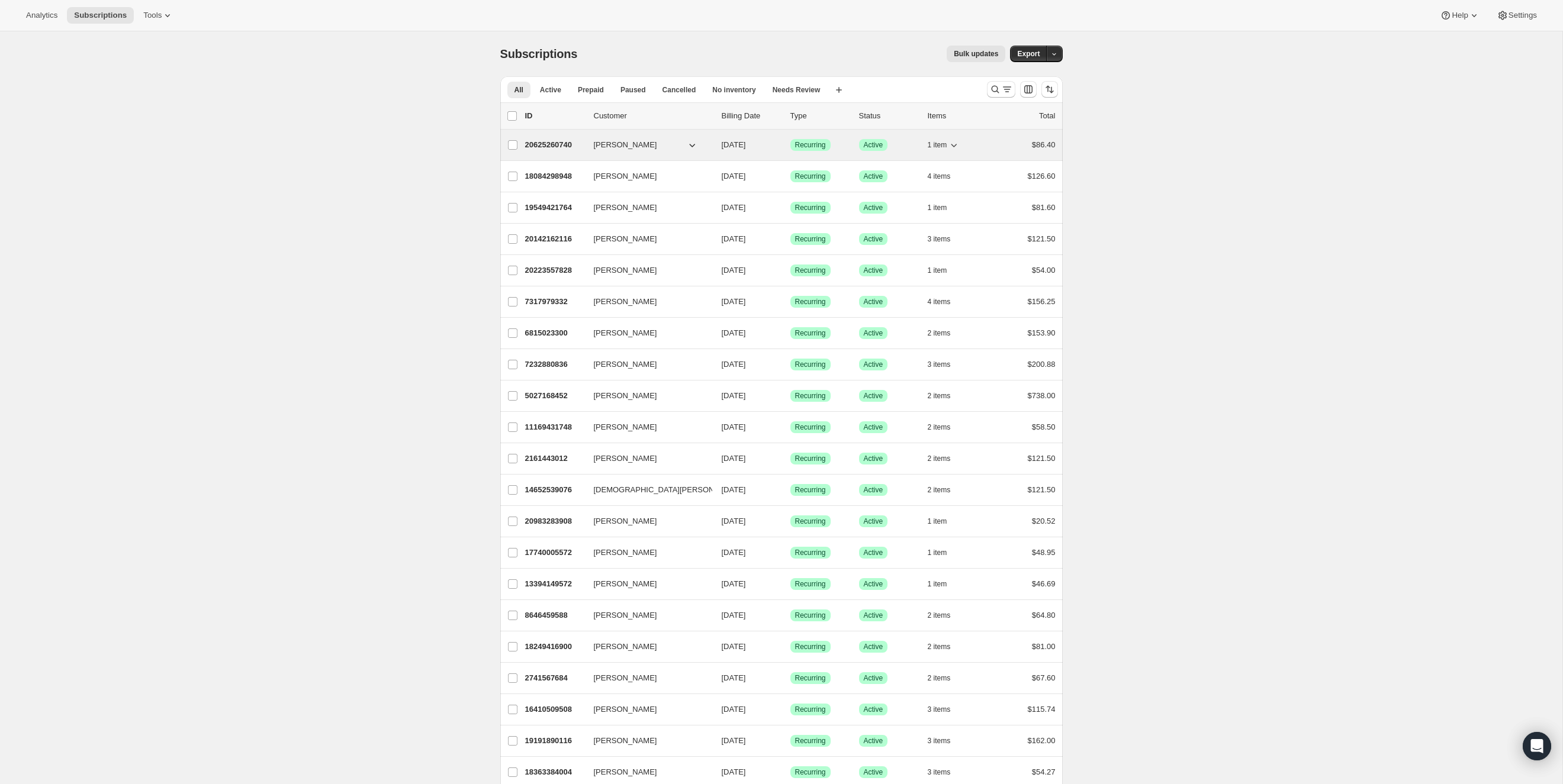
click at [956, 146] on icon "button" at bounding box center [953, 145] width 12 height 12
click at [696, 145] on icon "button" at bounding box center [692, 145] width 12 height 12
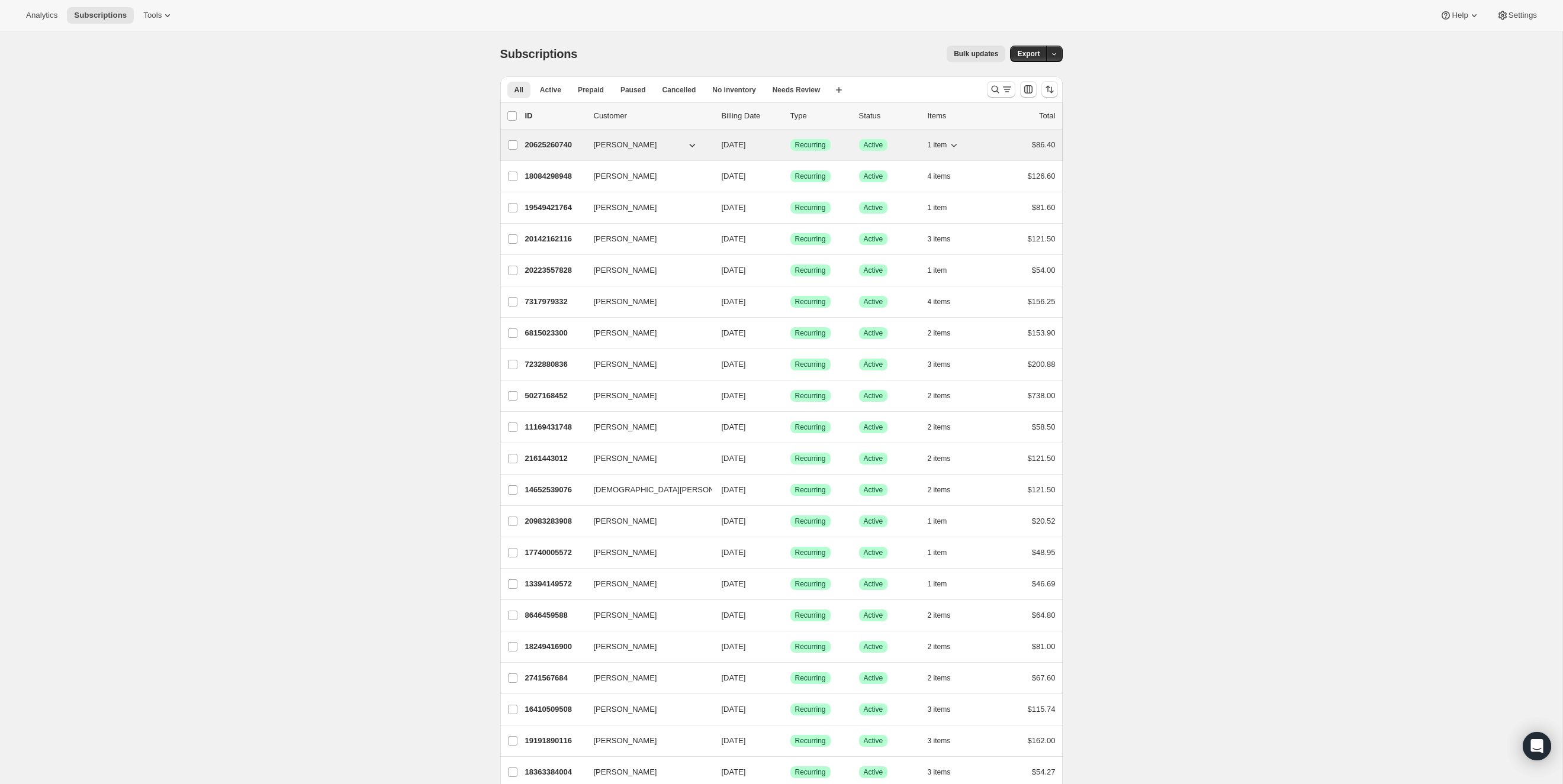
click at [548, 142] on p "20625260740" at bounding box center [554, 145] width 59 height 12
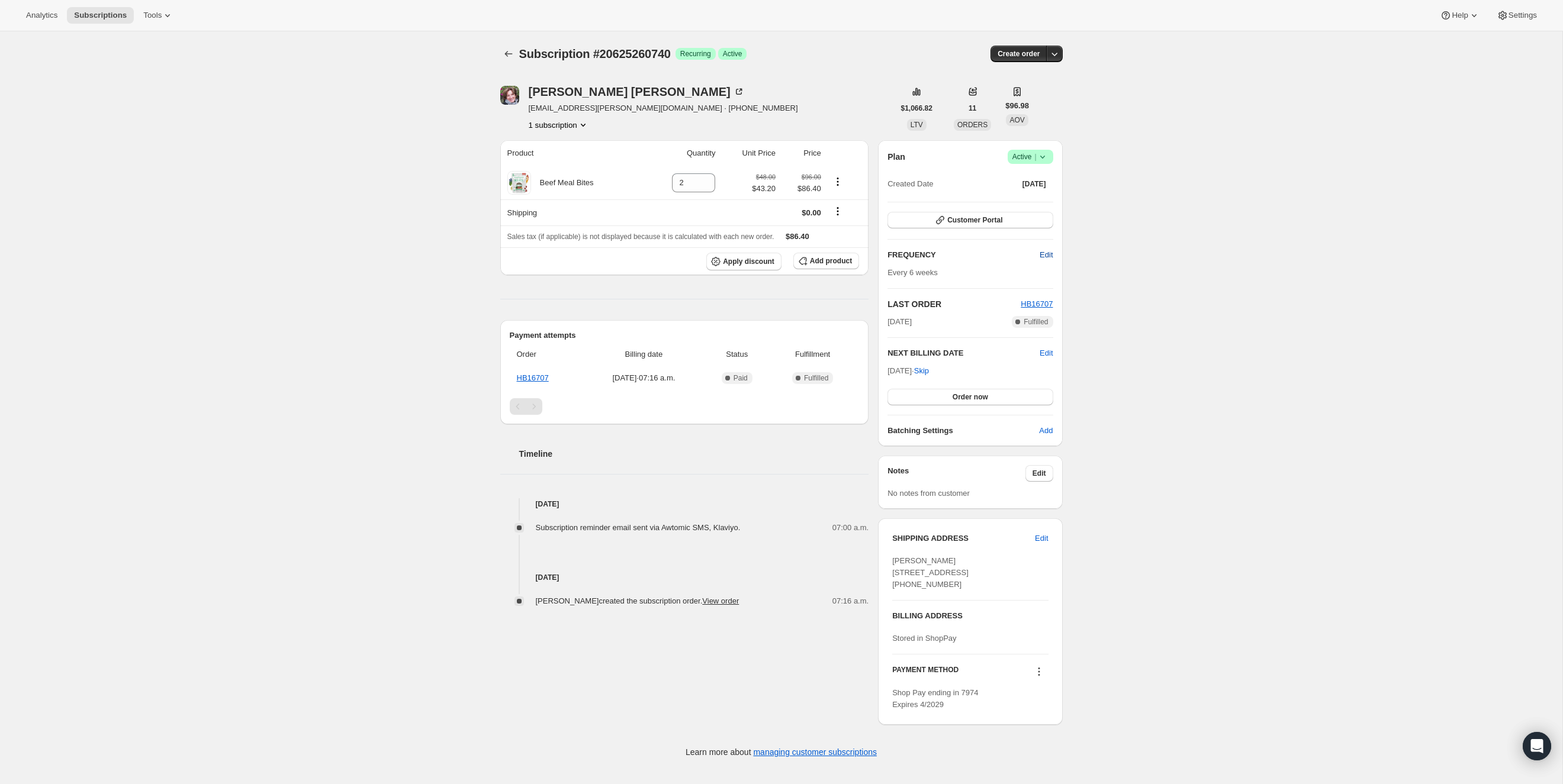
click at [1045, 249] on span "Edit" at bounding box center [1046, 254] width 13 height 12
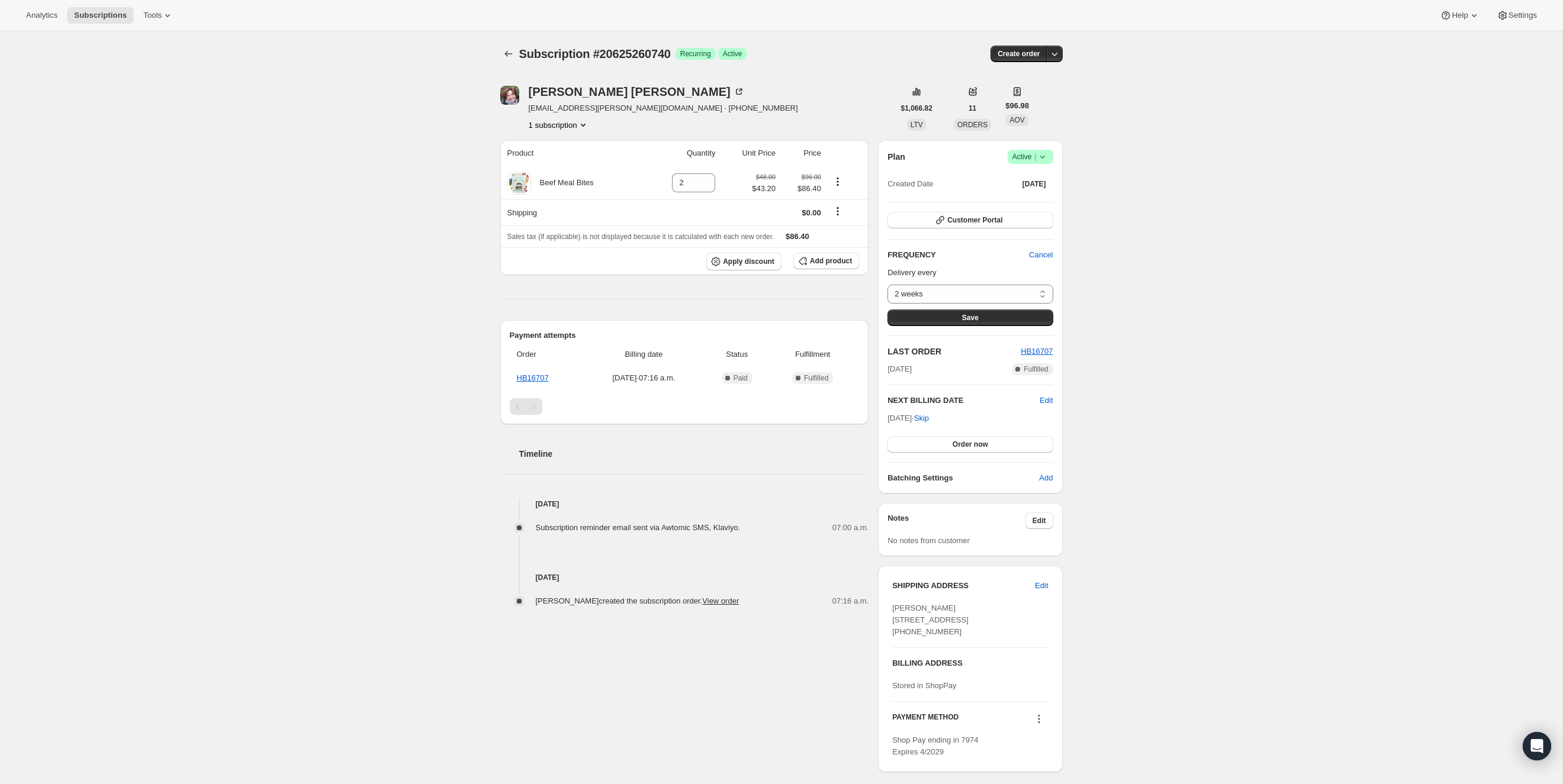
click at [1201, 230] on div "Subscription #20625260740. This page is ready Subscription #20625260740 Success…" at bounding box center [781, 424] width 1562 height 786
click at [1047, 400] on span "Edit" at bounding box center [1046, 400] width 13 height 12
click at [978, 417] on input "[DATE]" at bounding box center [969, 422] width 165 height 20
click at [979, 417] on input "[DATE]" at bounding box center [969, 422] width 165 height 20
click at [957, 419] on input "[DATE]" at bounding box center [969, 422] width 165 height 20
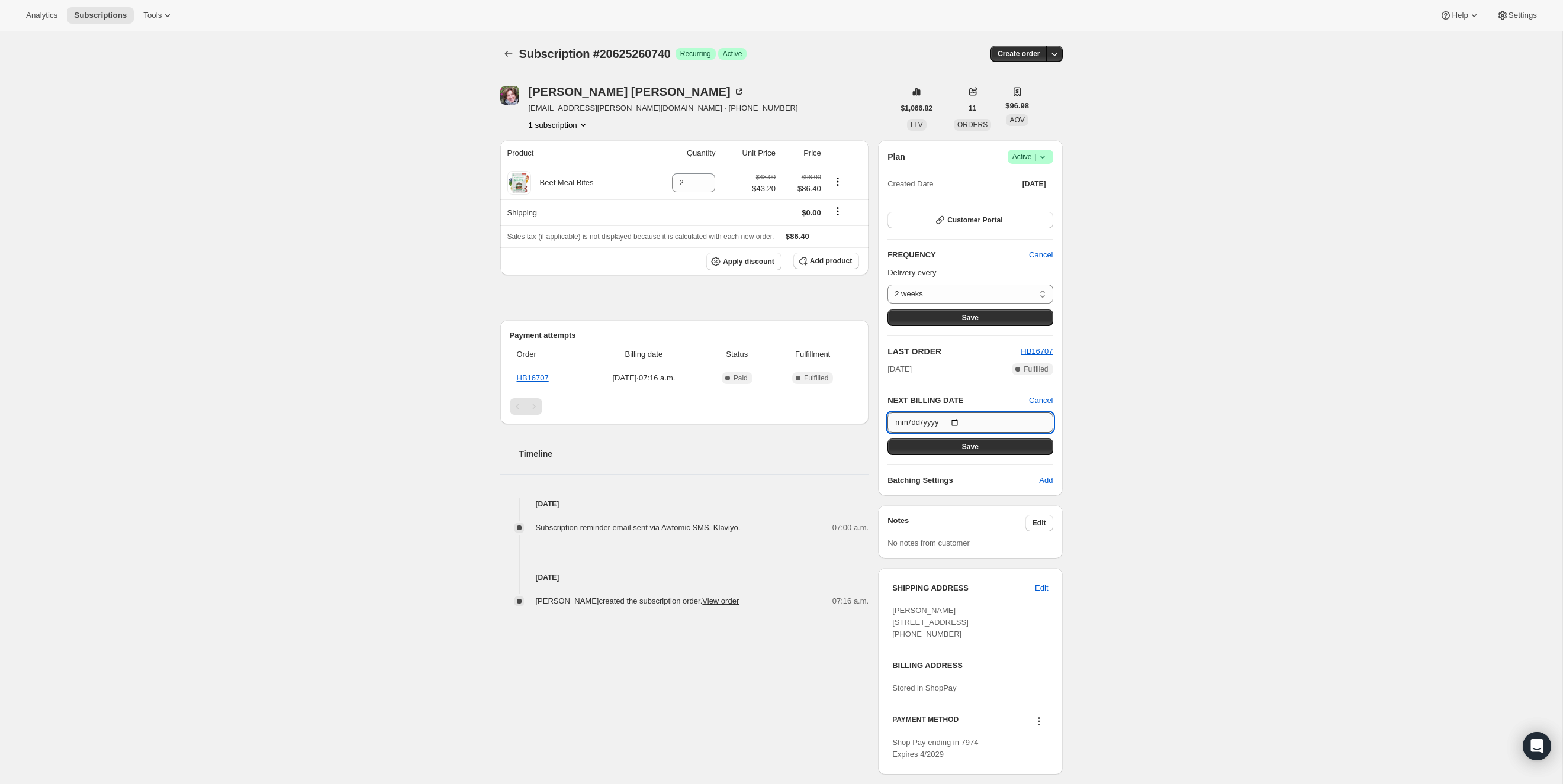
type input "[DATE]"
click at [979, 447] on button "Save" at bounding box center [969, 447] width 165 height 17
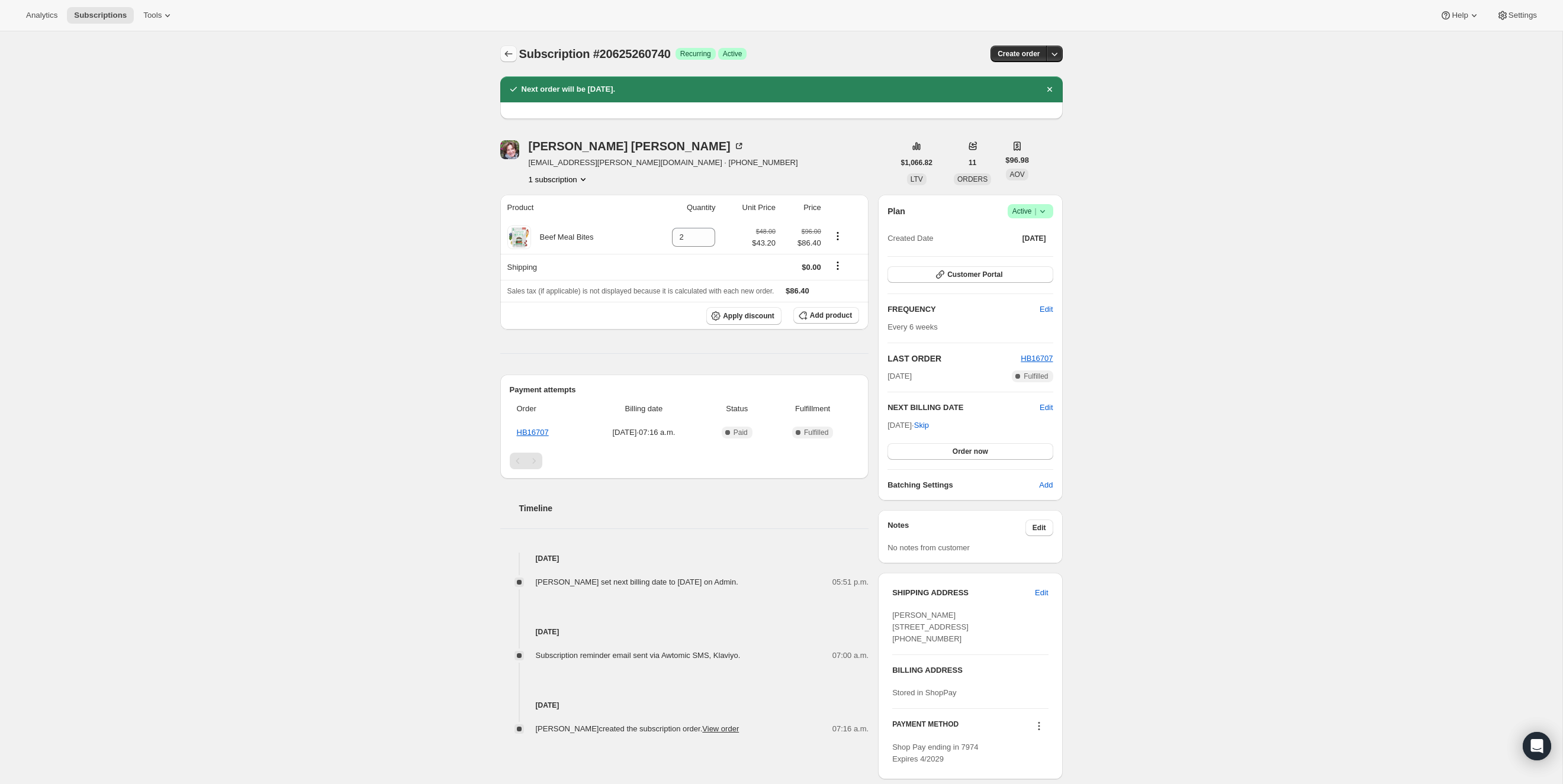
click at [508, 53] on icon "Subscriptions" at bounding box center [508, 54] width 12 height 12
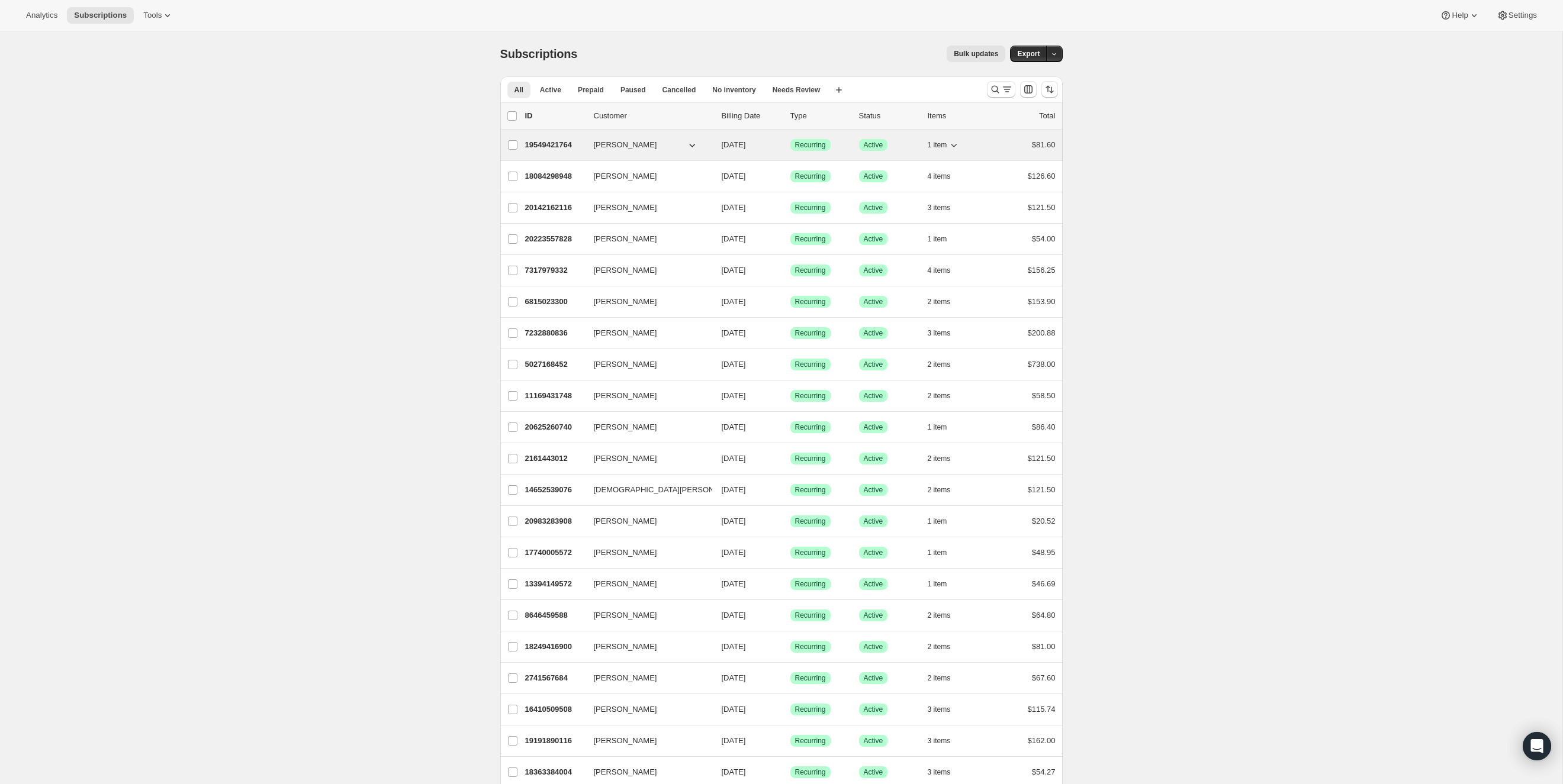
click at [545, 142] on p "19549421764" at bounding box center [554, 145] width 59 height 12
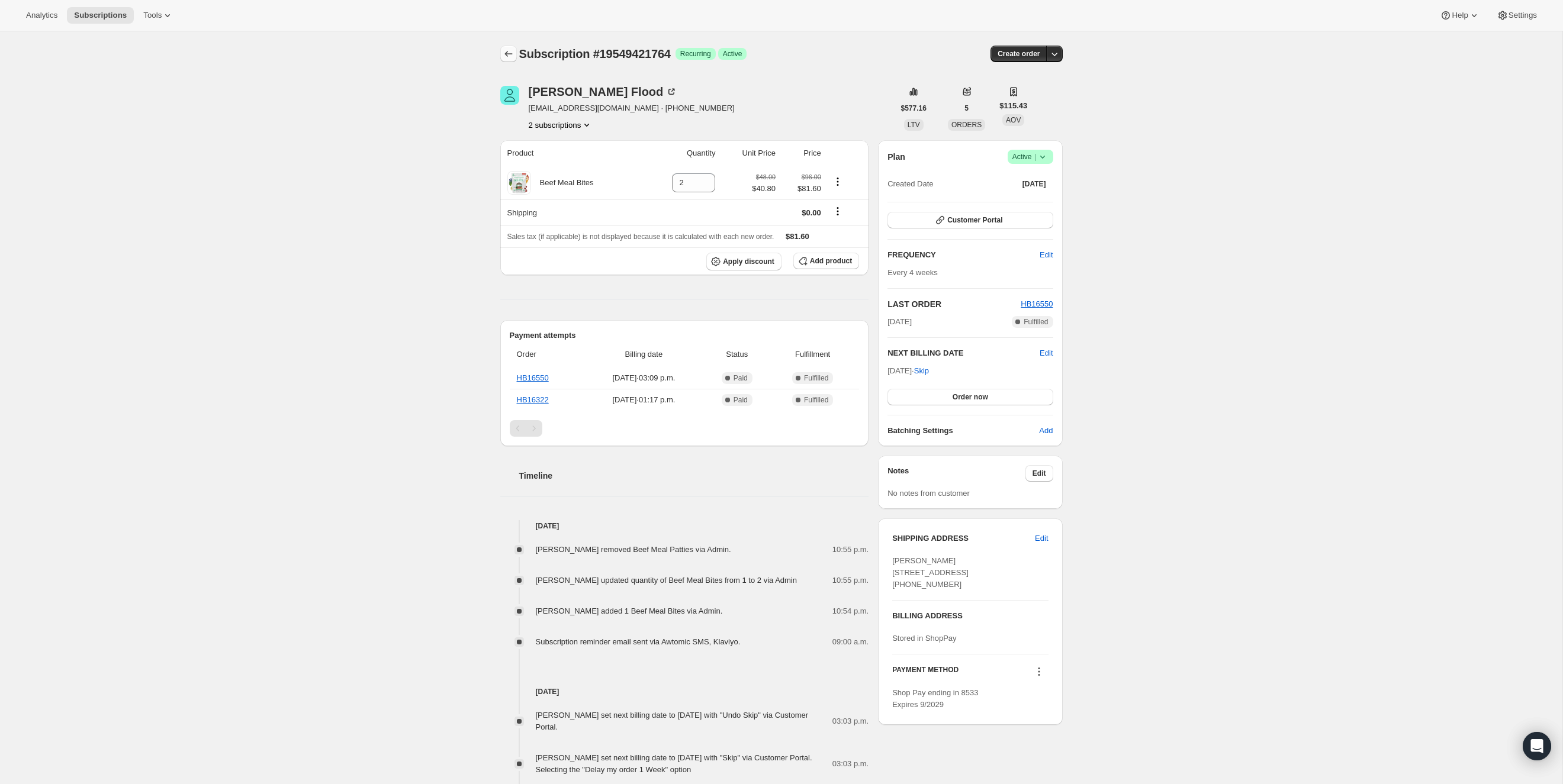
click at [505, 52] on icon "Subscriptions" at bounding box center [508, 54] width 12 height 12
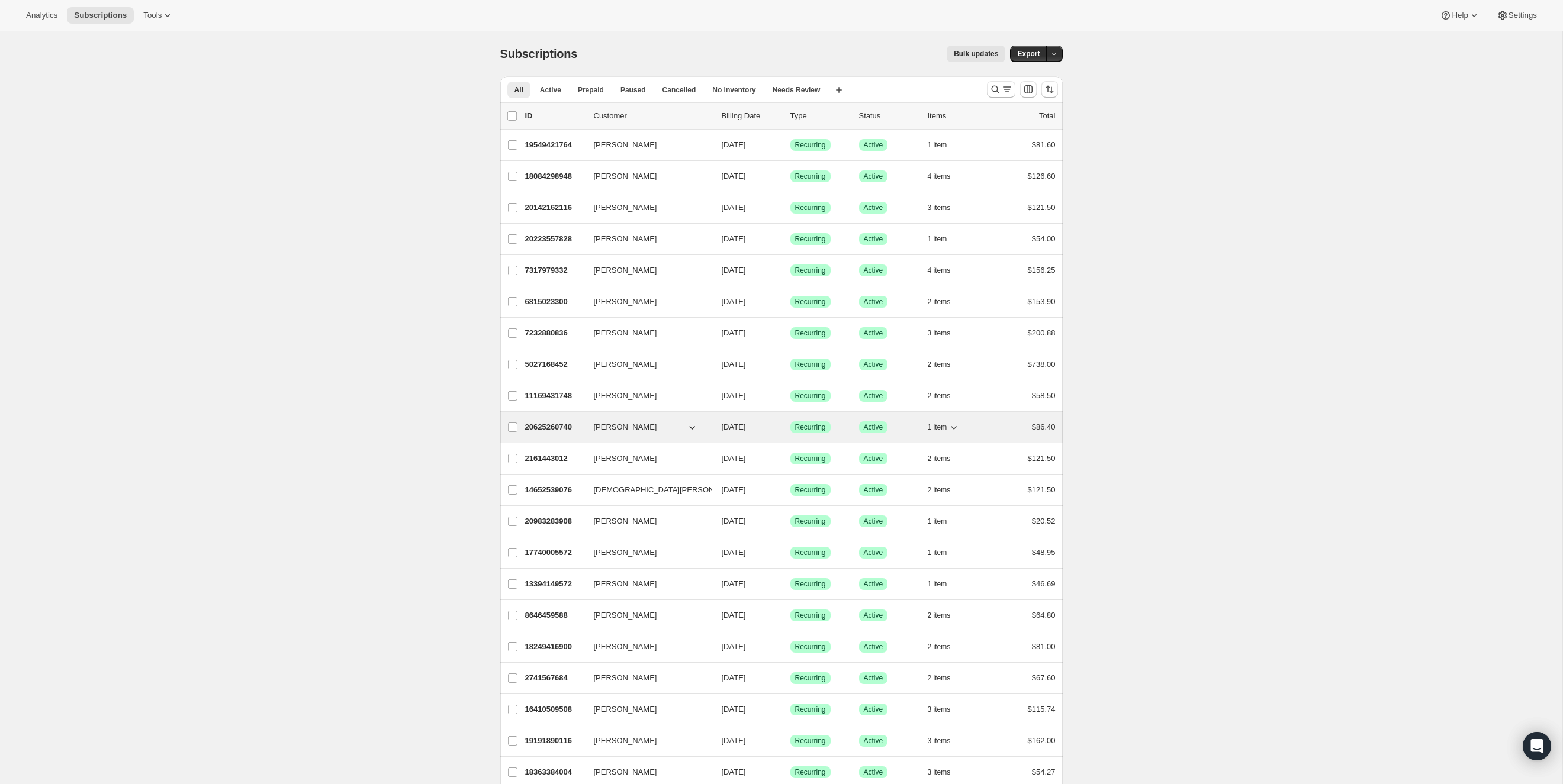
click at [544, 423] on p "20625260740" at bounding box center [554, 427] width 59 height 12
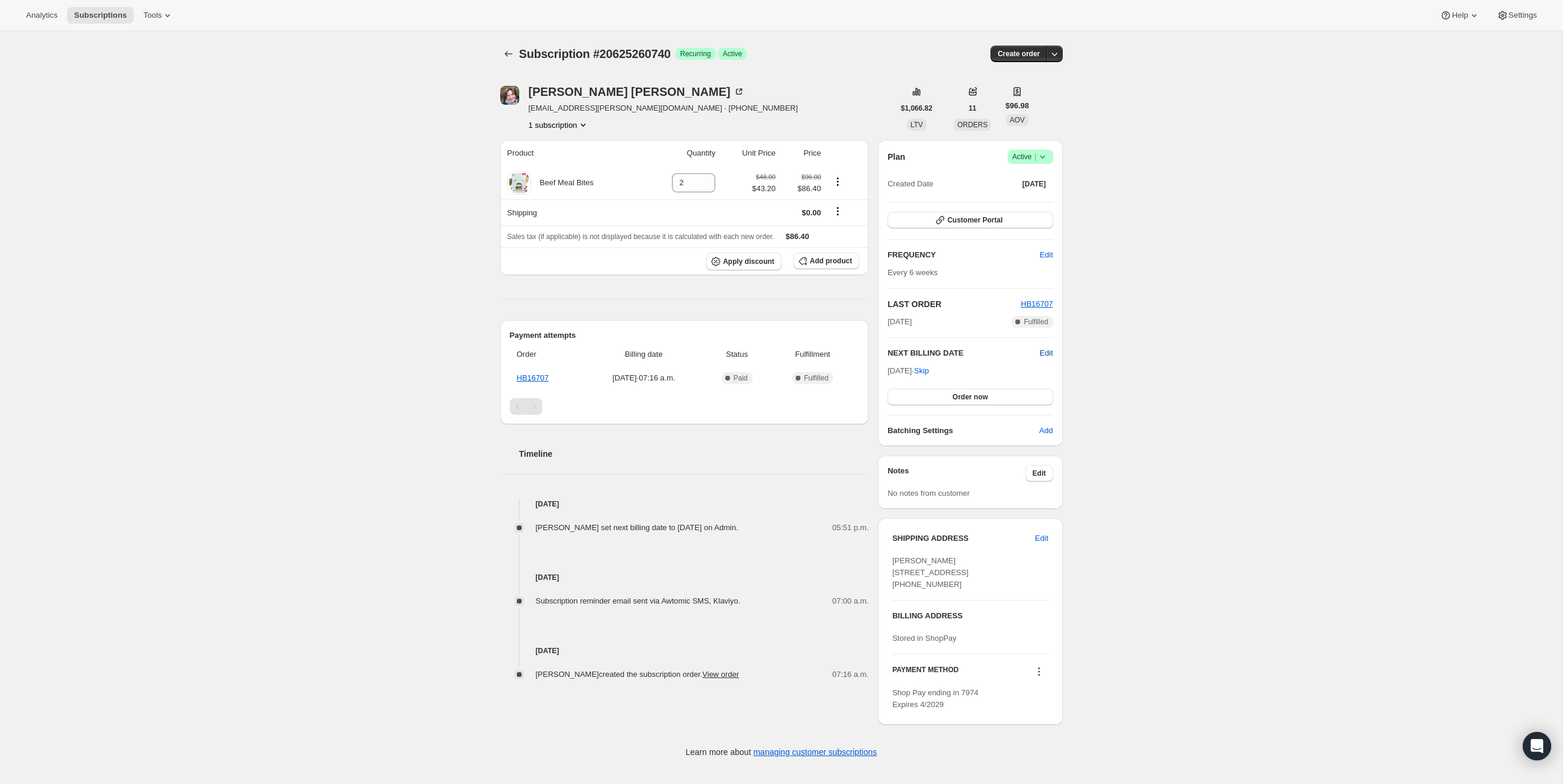
click at [1047, 351] on span "Edit" at bounding box center [1046, 353] width 13 height 12
click at [965, 371] on input "[DATE]" at bounding box center [969, 374] width 165 height 20
type input "[DATE]"
click at [979, 401] on button "Save" at bounding box center [969, 400] width 165 height 17
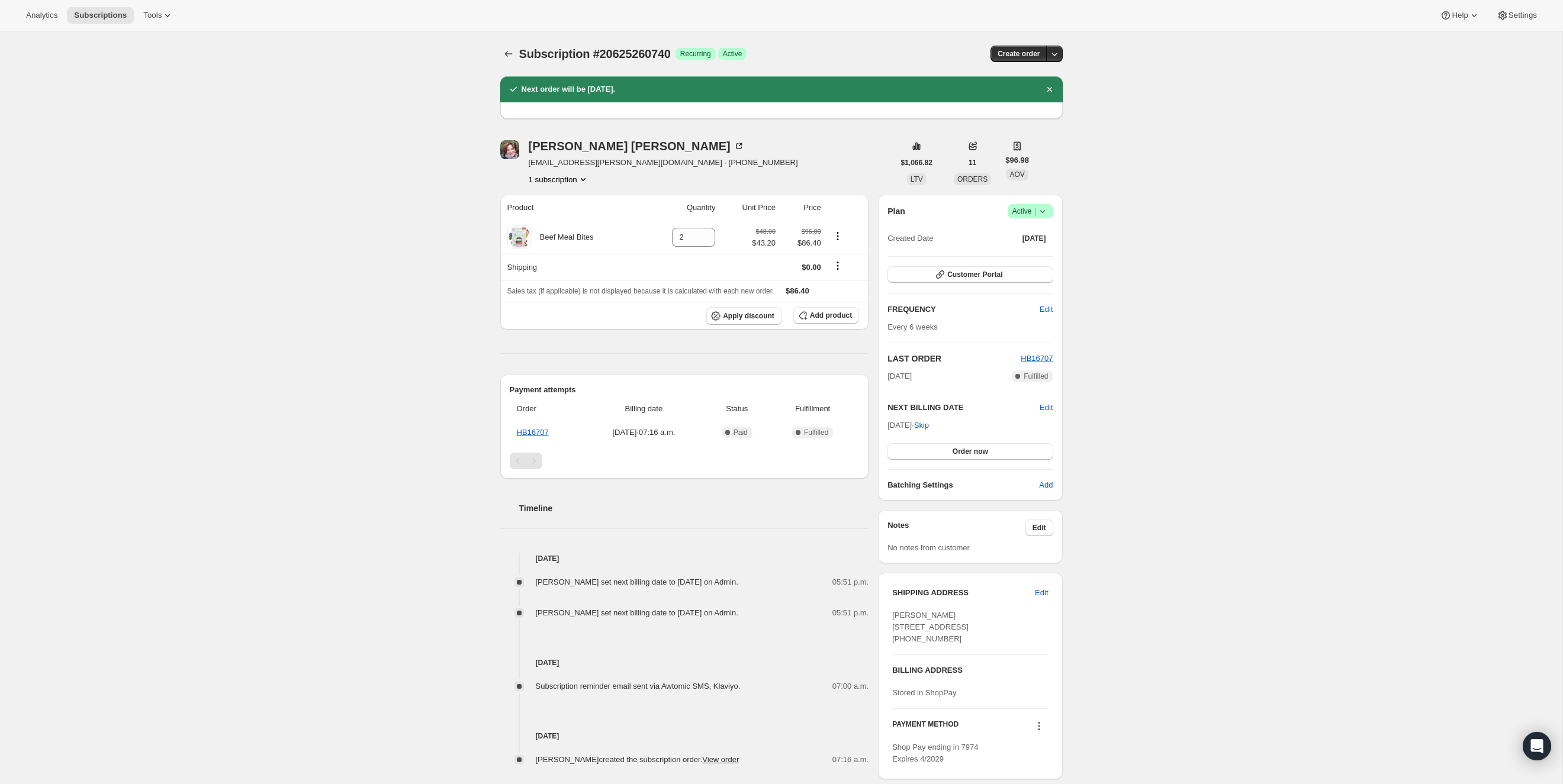
click at [499, 50] on div "Subscription #20625260740. This page is ready Subscription #20625260740 Success…" at bounding box center [781, 427] width 591 height 792
click at [509, 50] on icon "Subscriptions" at bounding box center [508, 54] width 12 height 12
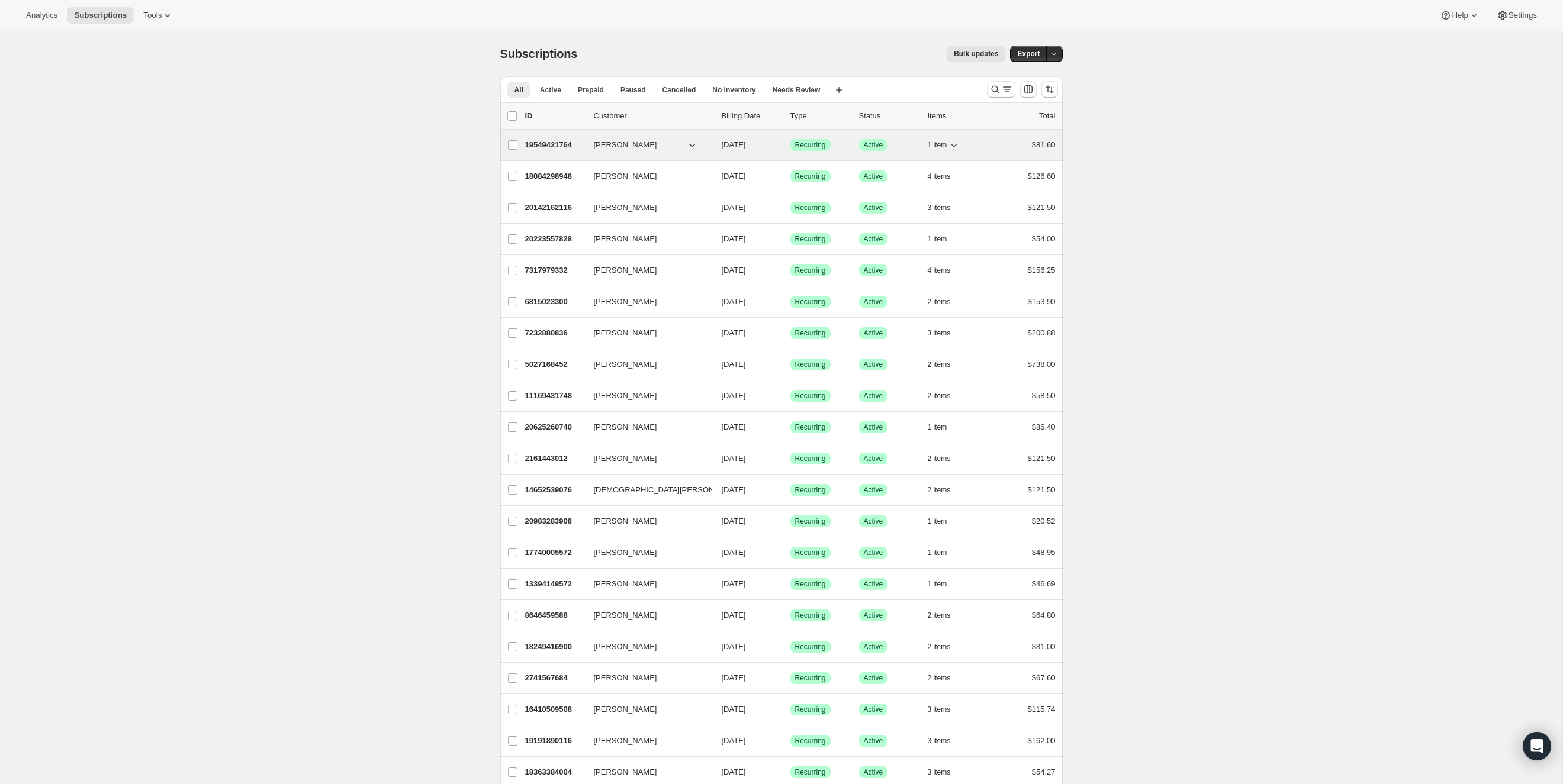
click at [953, 144] on icon "button" at bounding box center [954, 146] width 6 height 4
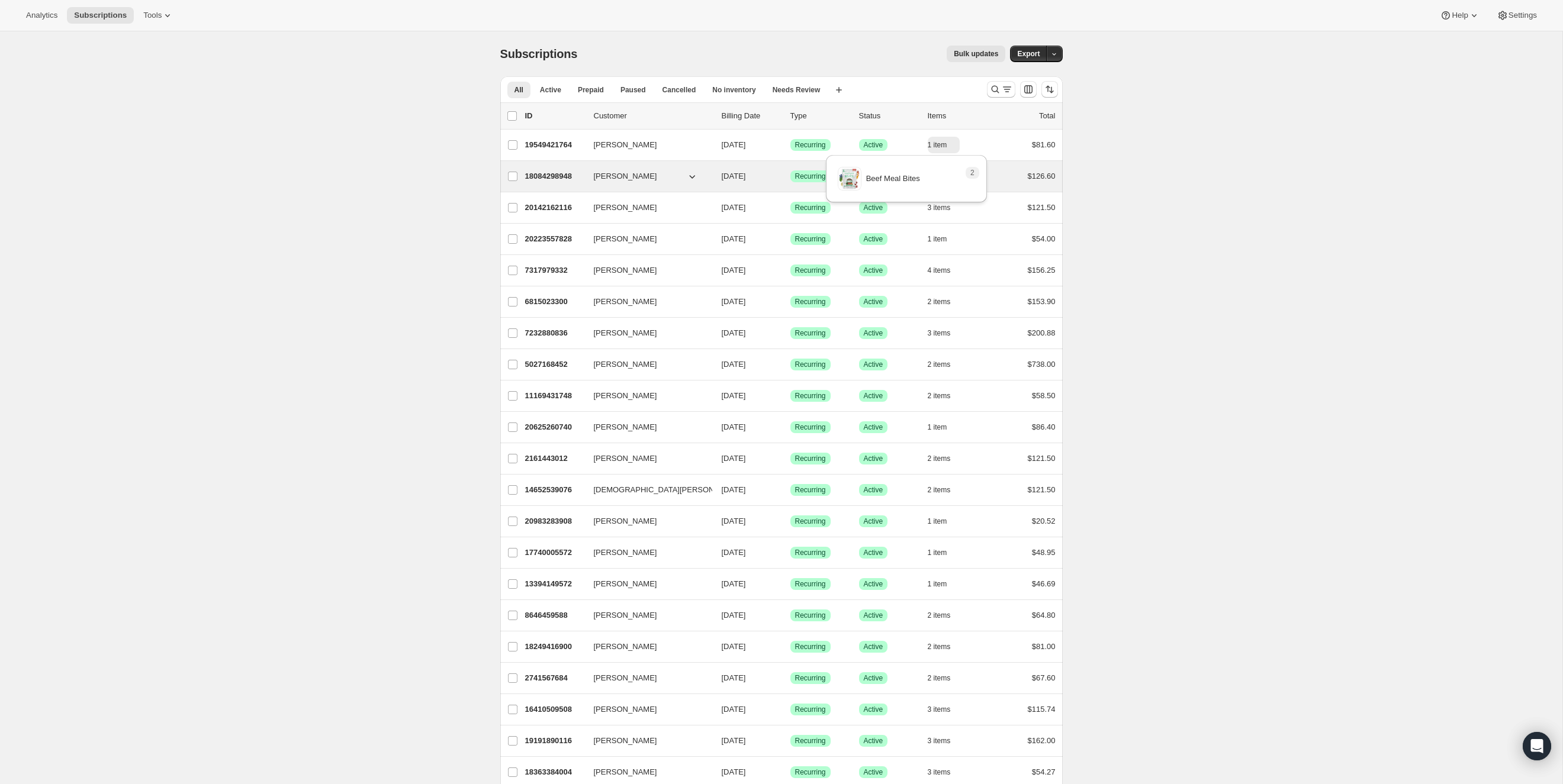
drag, startPoint x: 1151, startPoint y: 152, endPoint x: 1001, endPoint y: 181, distance: 152.8
click at [959, 176] on icon "button" at bounding box center [957, 176] width 12 height 12
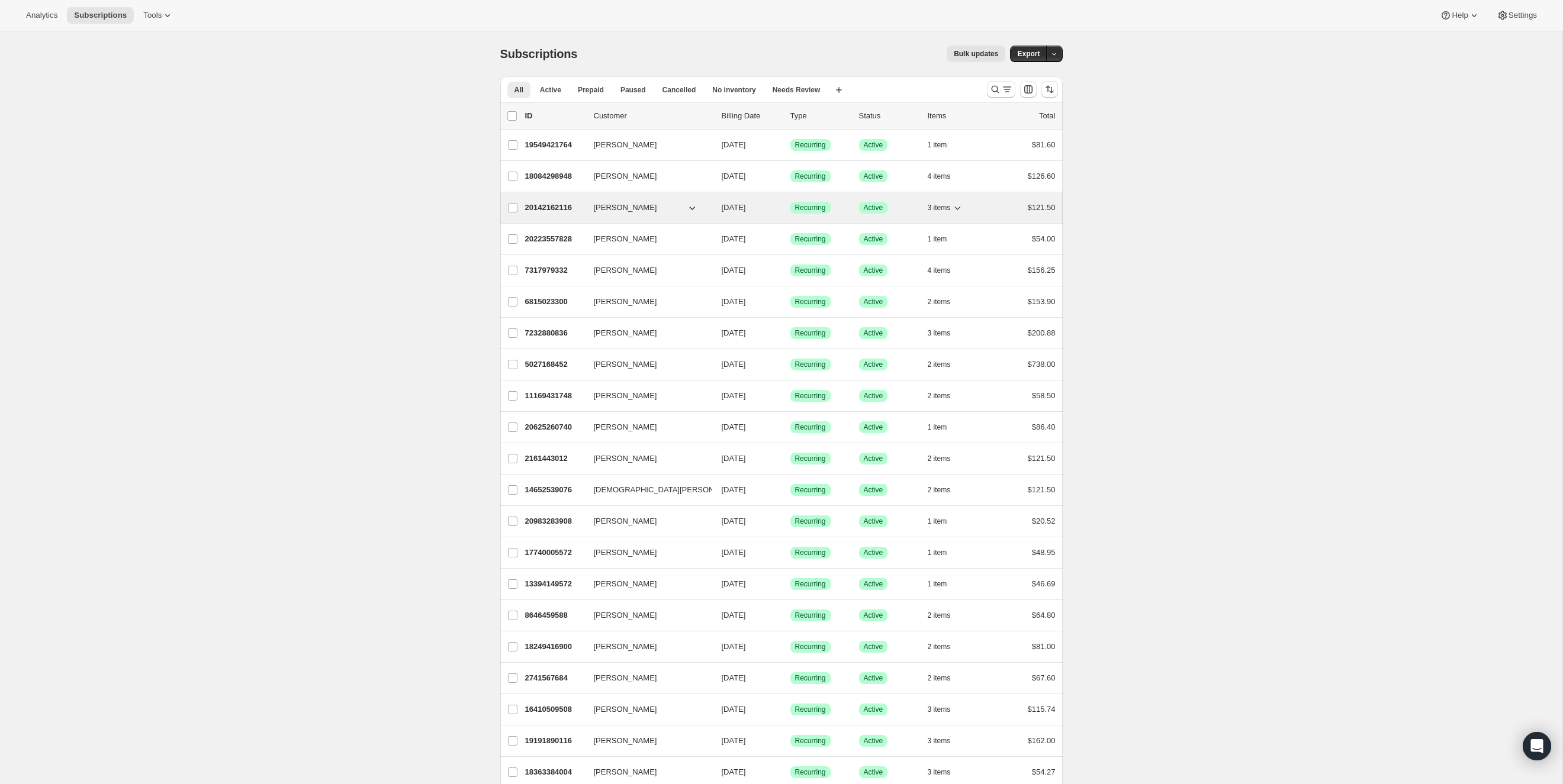
click at [957, 208] on icon "button" at bounding box center [957, 207] width 12 height 12
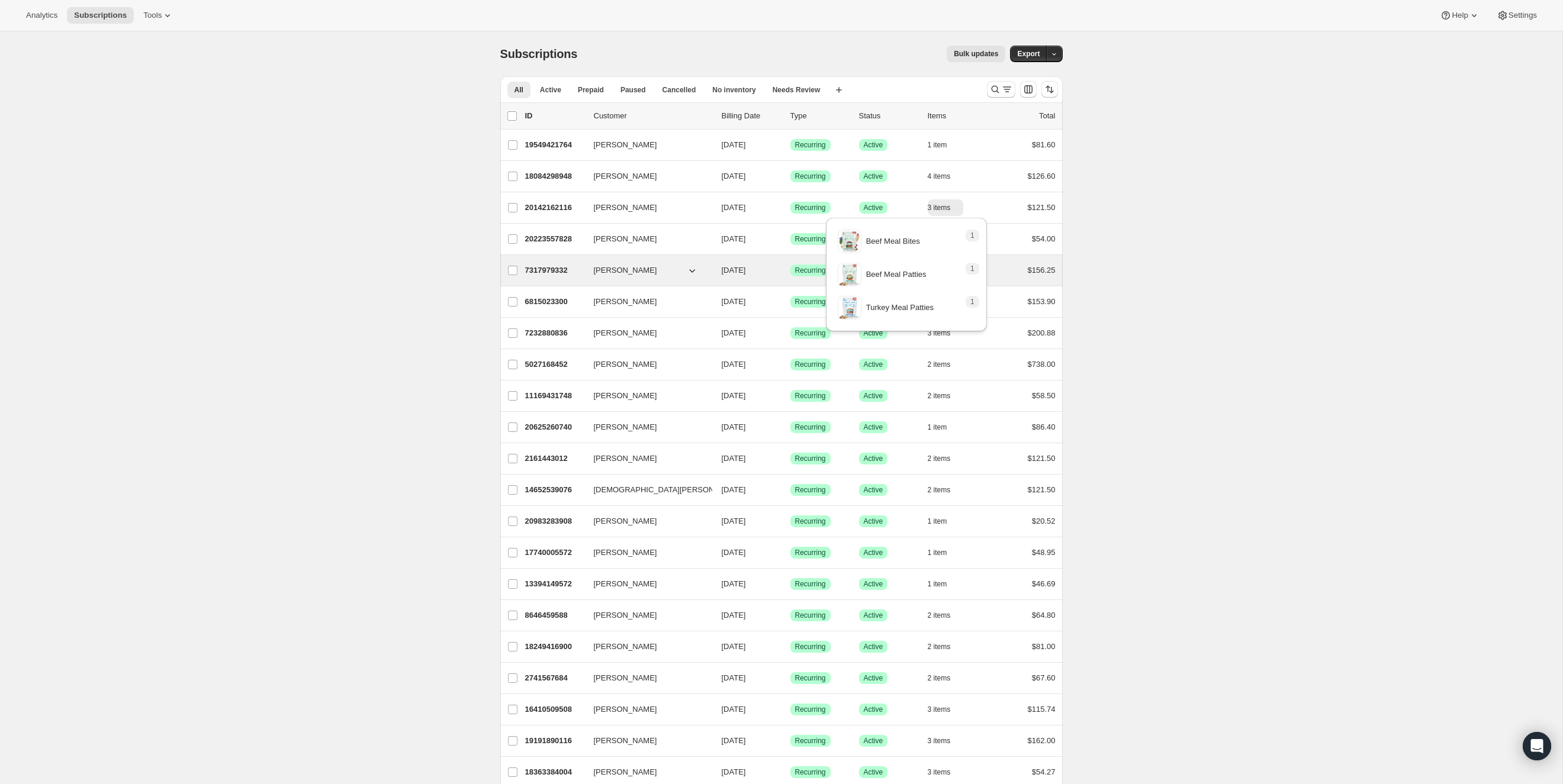
drag, startPoint x: 1149, startPoint y: 270, endPoint x: 1028, endPoint y: 262, distance: 121.3
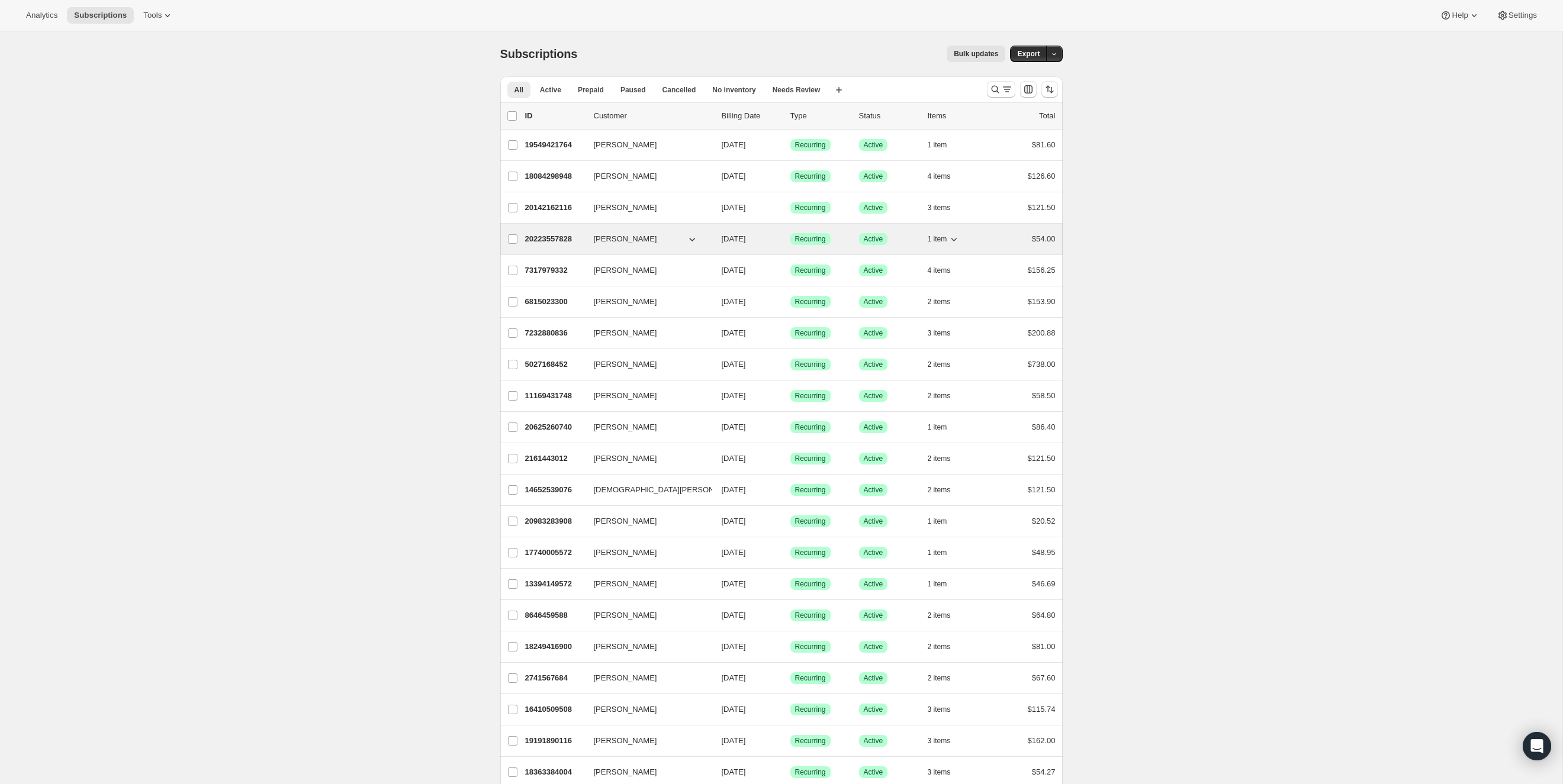
click at [957, 237] on icon "button" at bounding box center [954, 239] width 6 height 4
click at [959, 267] on icon "button" at bounding box center [957, 270] width 12 height 12
click at [959, 302] on icon "button" at bounding box center [957, 302] width 12 height 12
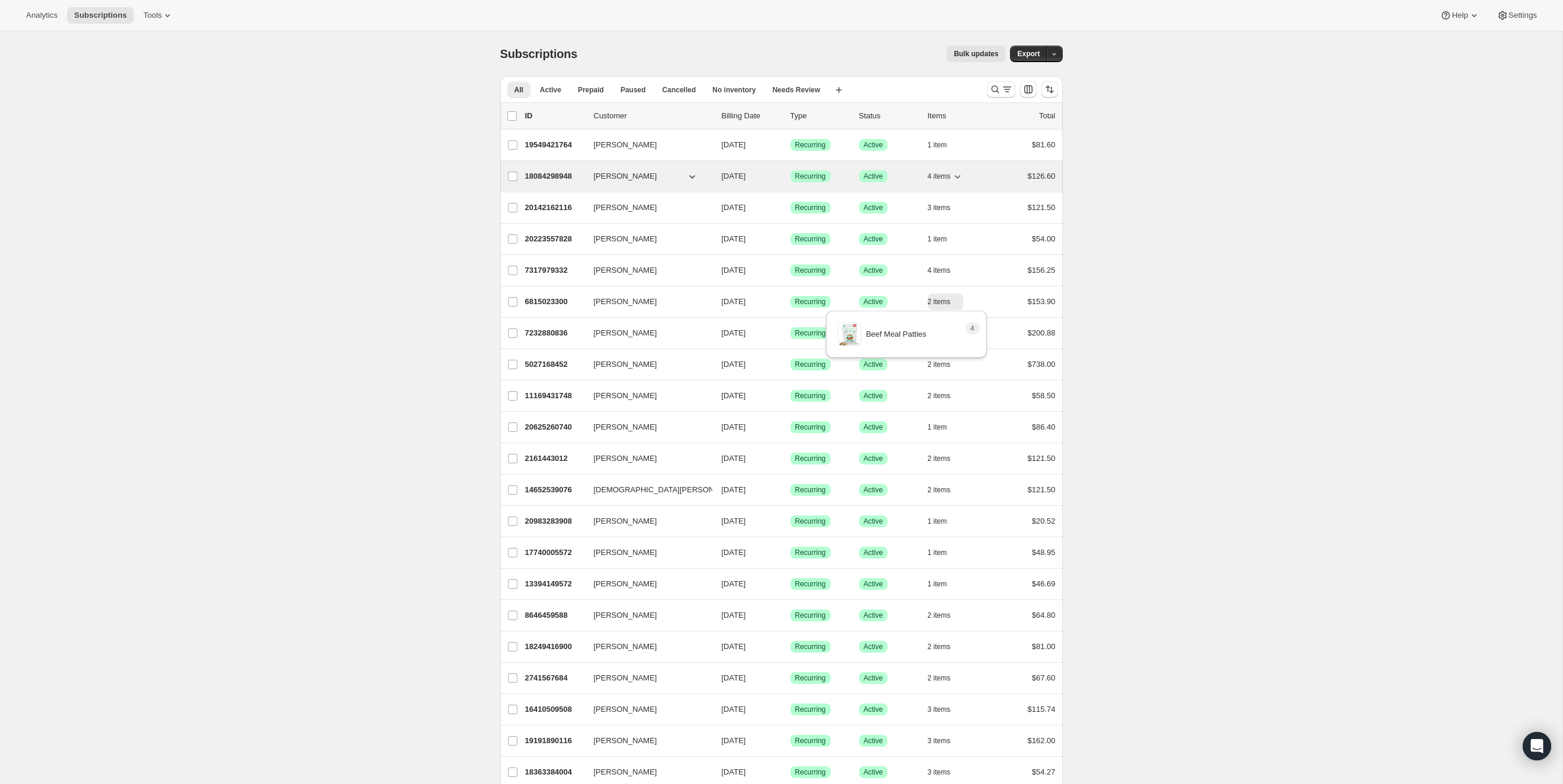
click at [958, 175] on icon "button" at bounding box center [958, 177] width 6 height 4
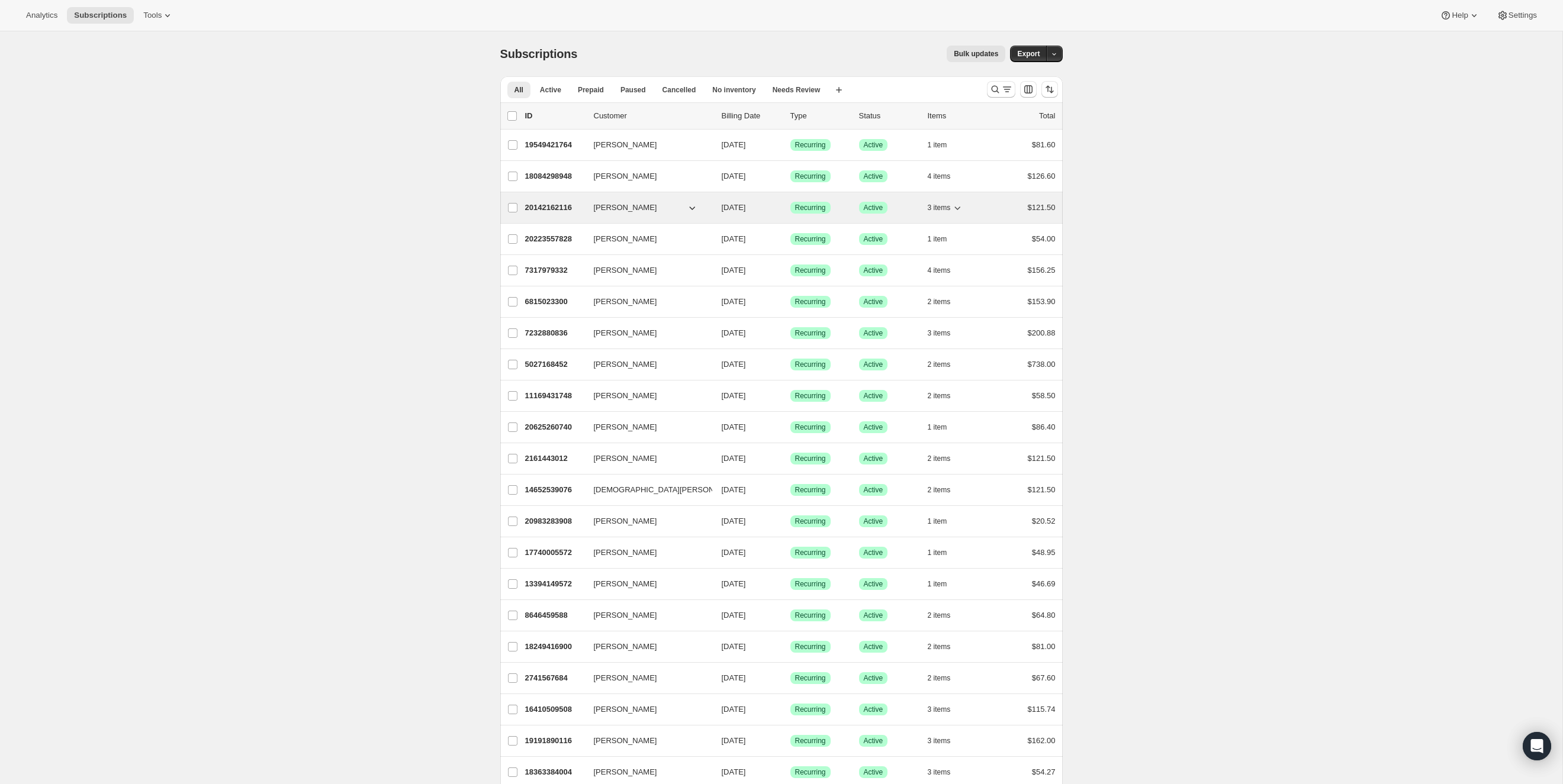
click at [954, 205] on icon "button" at bounding box center [957, 207] width 12 height 12
click at [612, 206] on span "[PERSON_NAME]" at bounding box center [625, 207] width 63 height 12
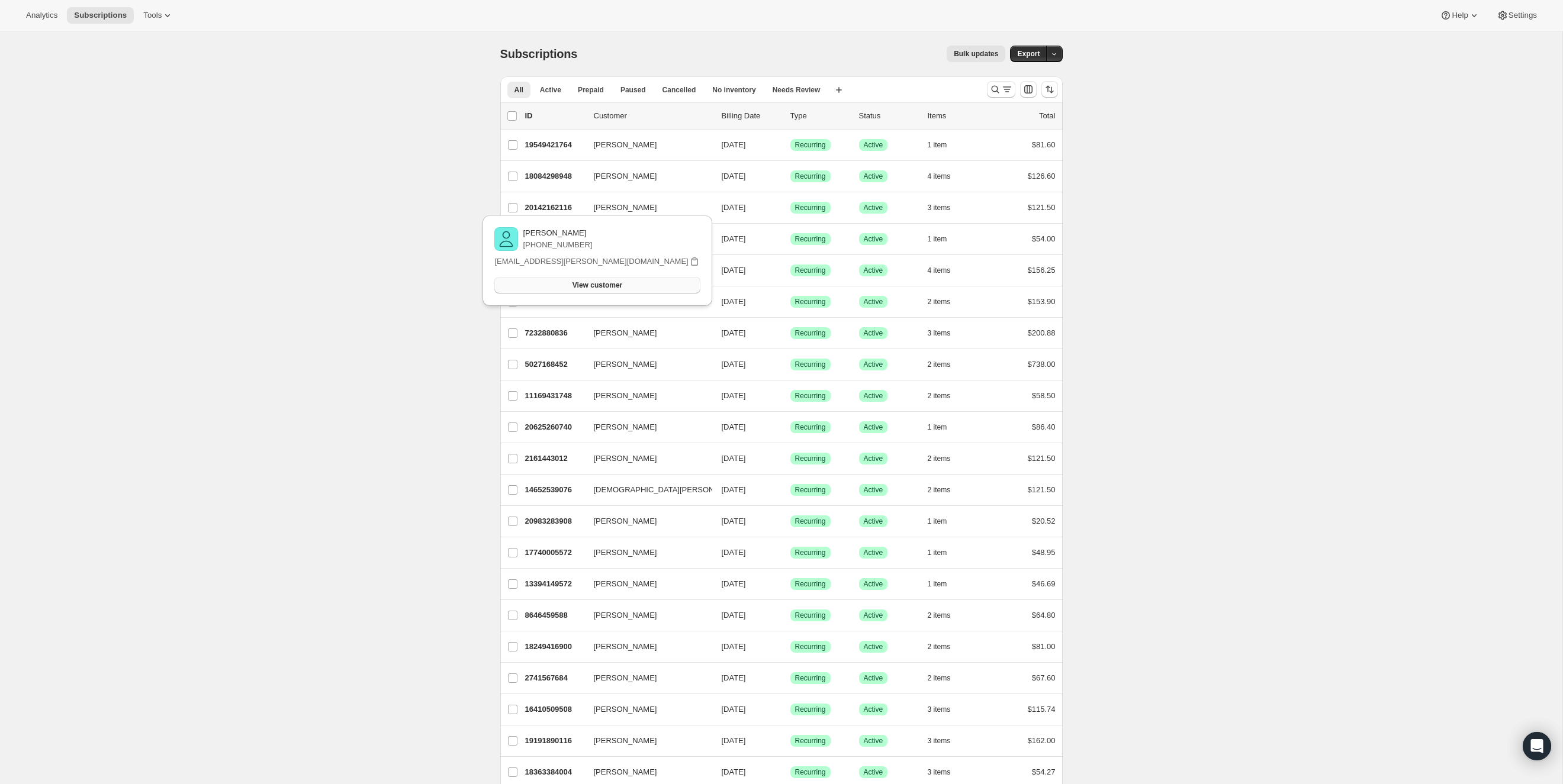
click at [622, 286] on span "View customer" at bounding box center [597, 286] width 50 height 9
drag, startPoint x: 434, startPoint y: 231, endPoint x: 548, endPoint y: 219, distance: 114.6
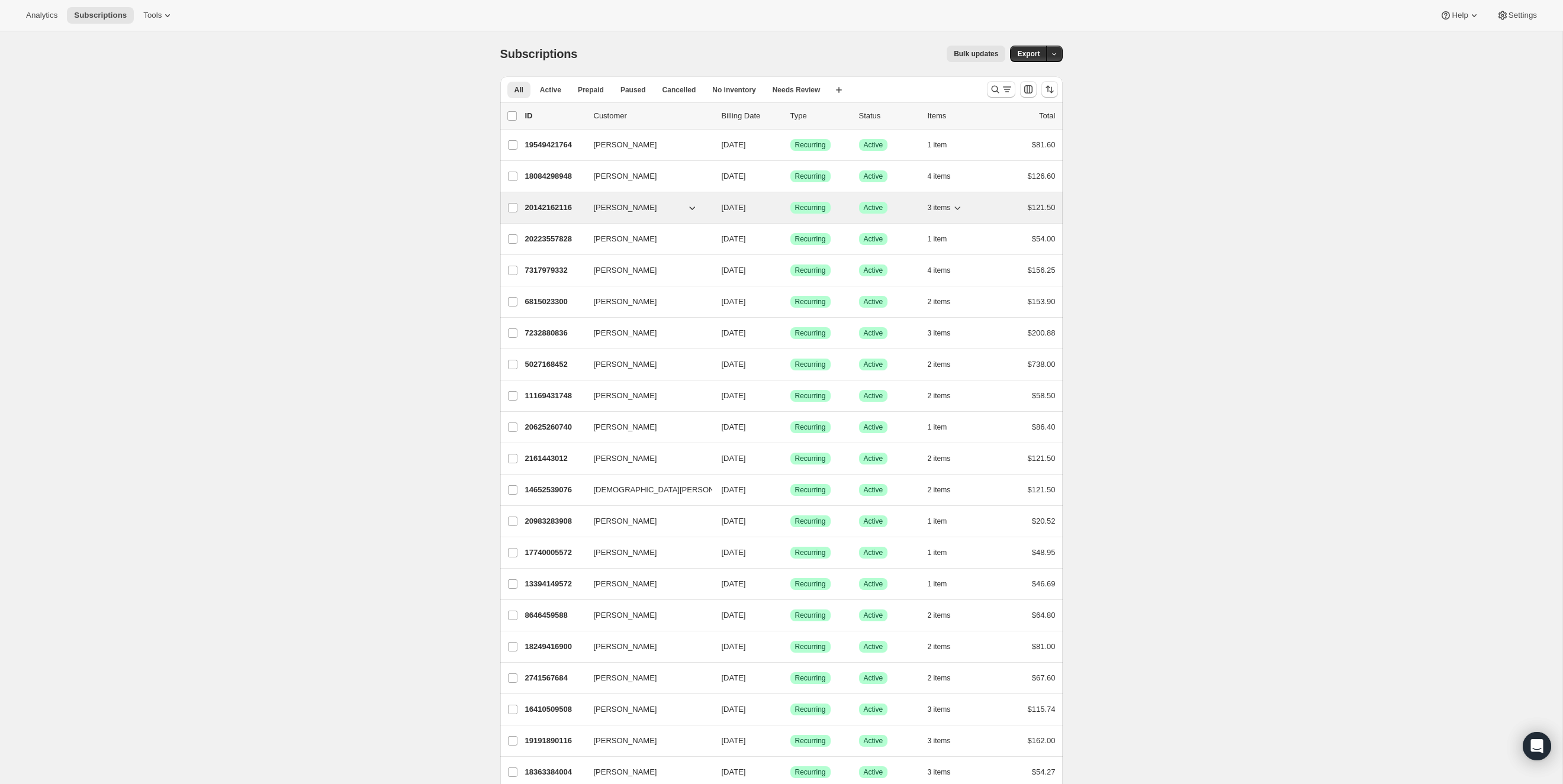
click at [560, 205] on p "20142162116" at bounding box center [554, 207] width 59 height 12
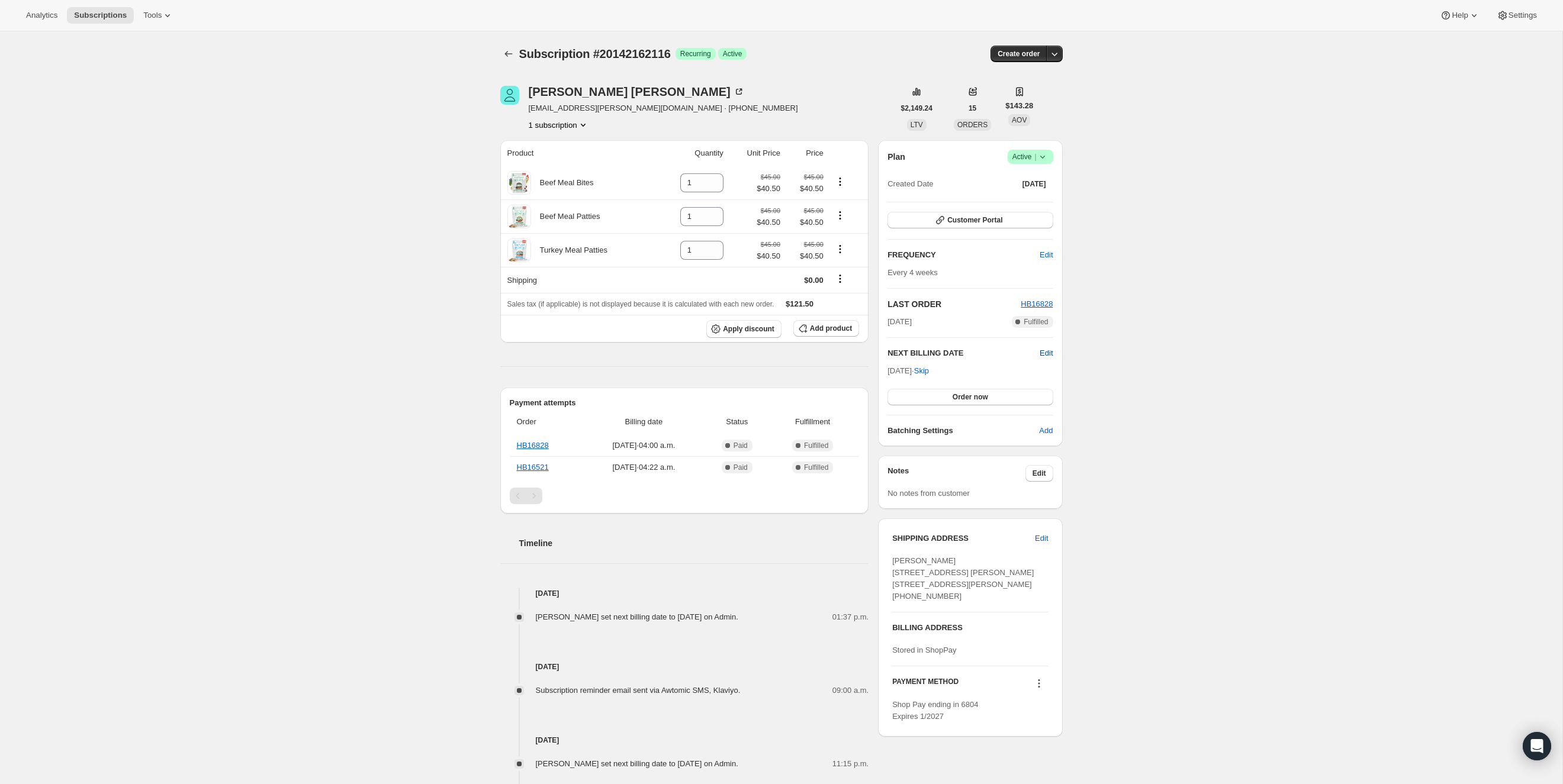
click at [1045, 351] on span "Edit" at bounding box center [1046, 353] width 13 height 12
click at [953, 376] on input "[DATE]" at bounding box center [969, 374] width 165 height 20
click at [953, 375] on input "[DATE]" at bounding box center [969, 374] width 165 height 20
click at [955, 374] on input "[DATE]" at bounding box center [969, 374] width 165 height 20
click at [967, 370] on input "[DATE]" at bounding box center [969, 374] width 165 height 20
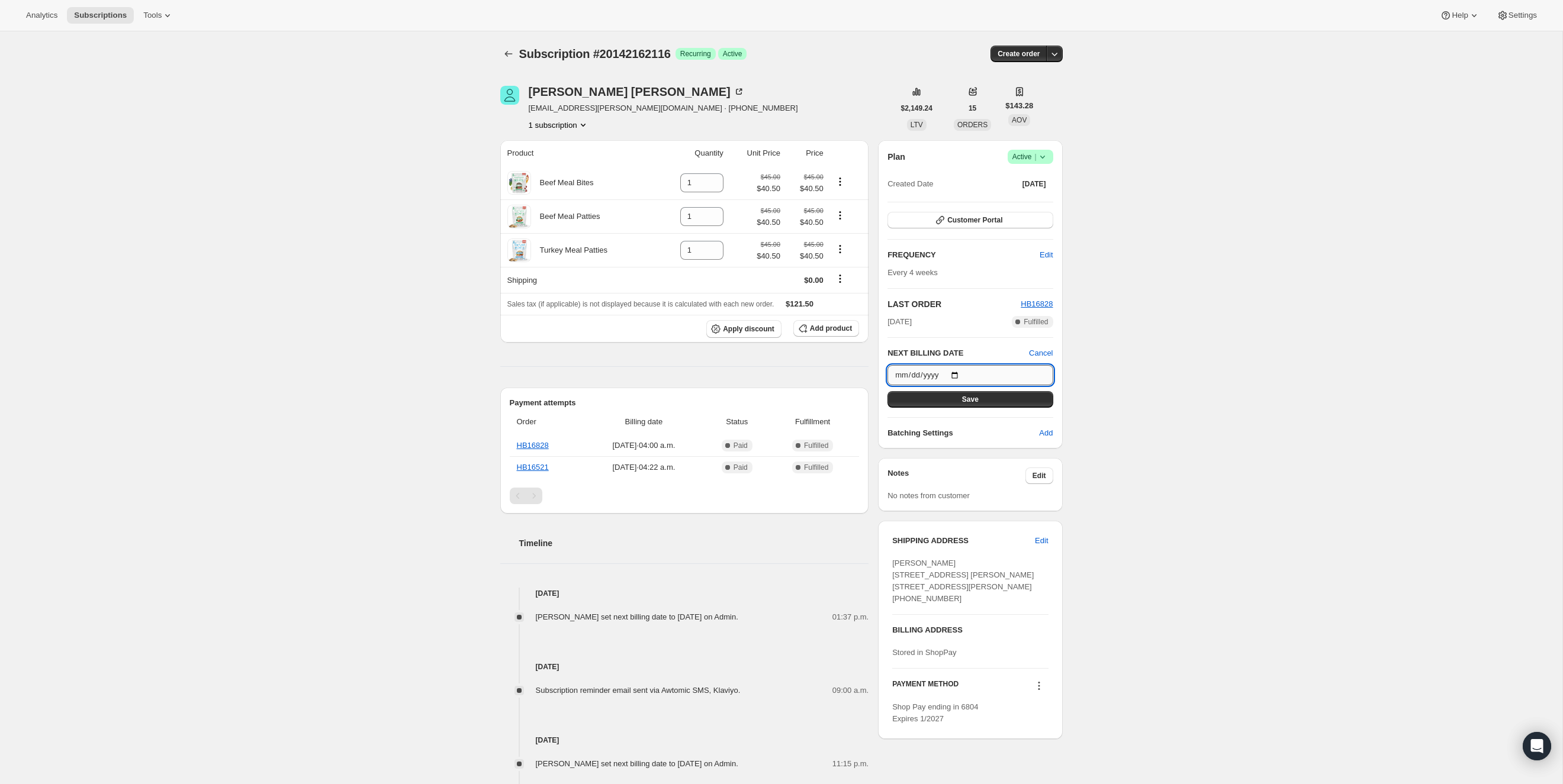
click at [958, 373] on input "[DATE]" at bounding box center [969, 374] width 165 height 20
type input "[DATE]"
click at [1006, 399] on button "Save" at bounding box center [969, 400] width 165 height 17
